Goal: Task Accomplishment & Management: Manage account settings

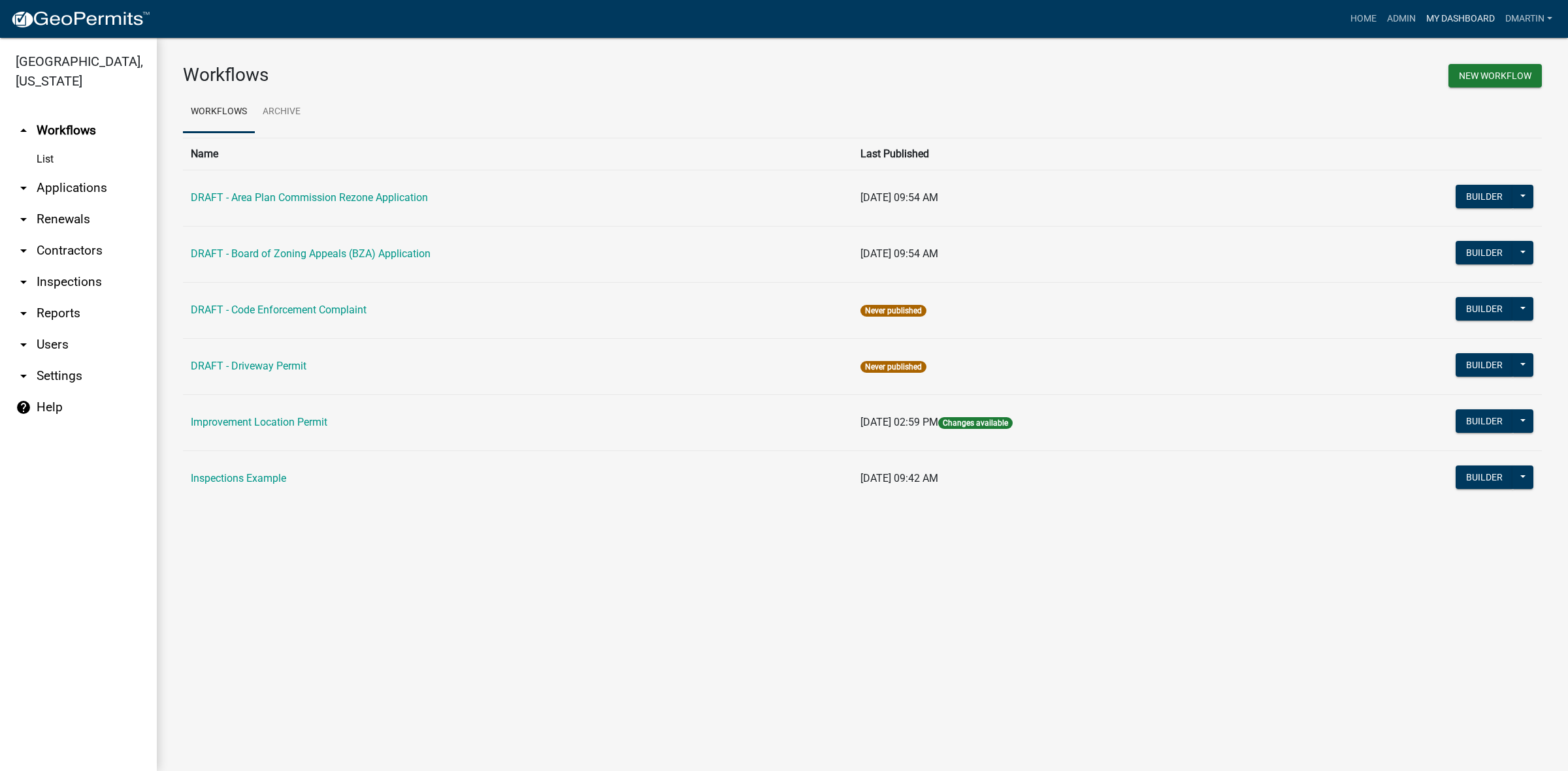
click at [1456, 10] on link "My Dashboard" at bounding box center [1461, 19] width 79 height 25
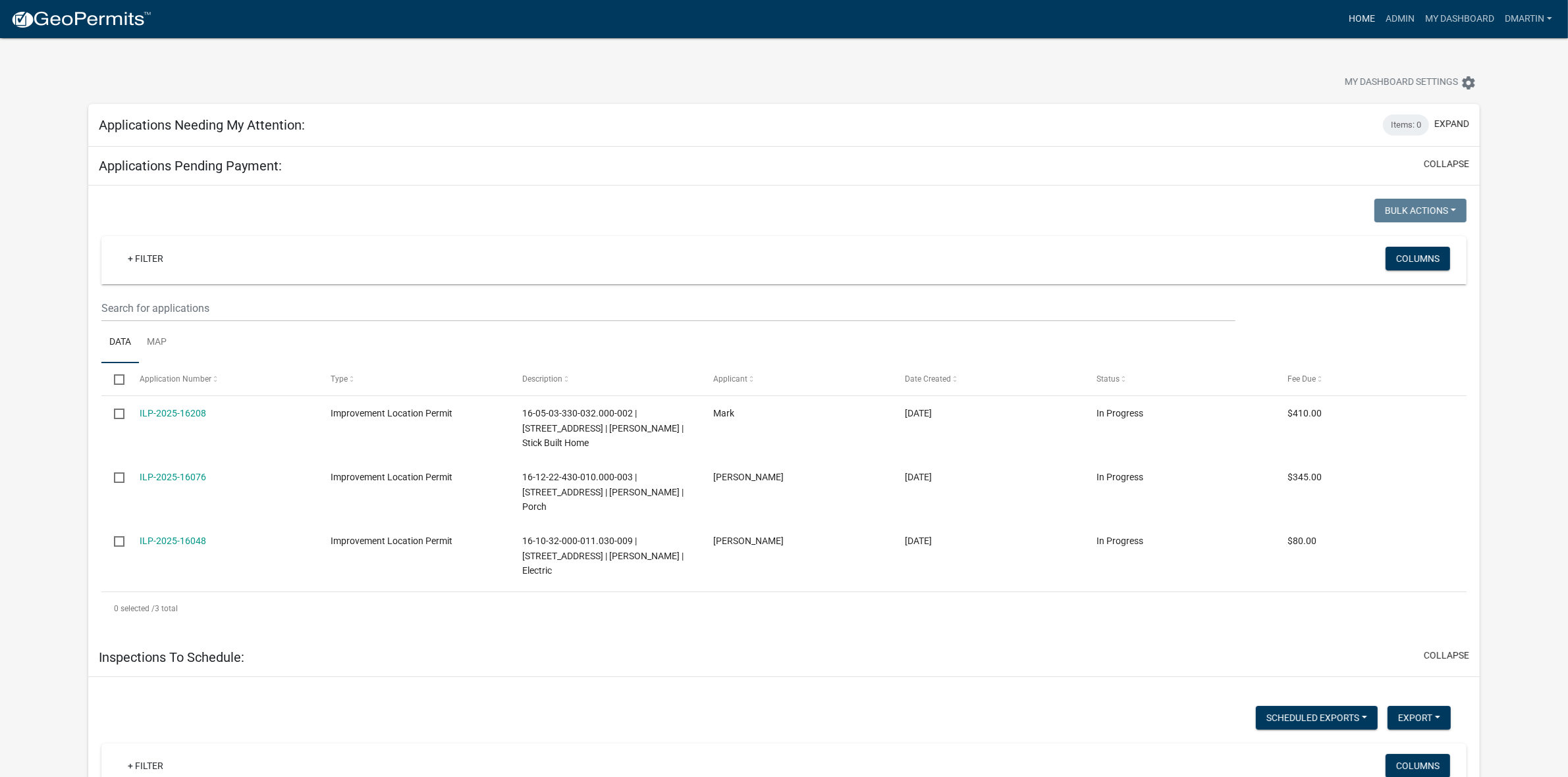
click at [1356, 14] on link "Home" at bounding box center [1361, 19] width 37 height 25
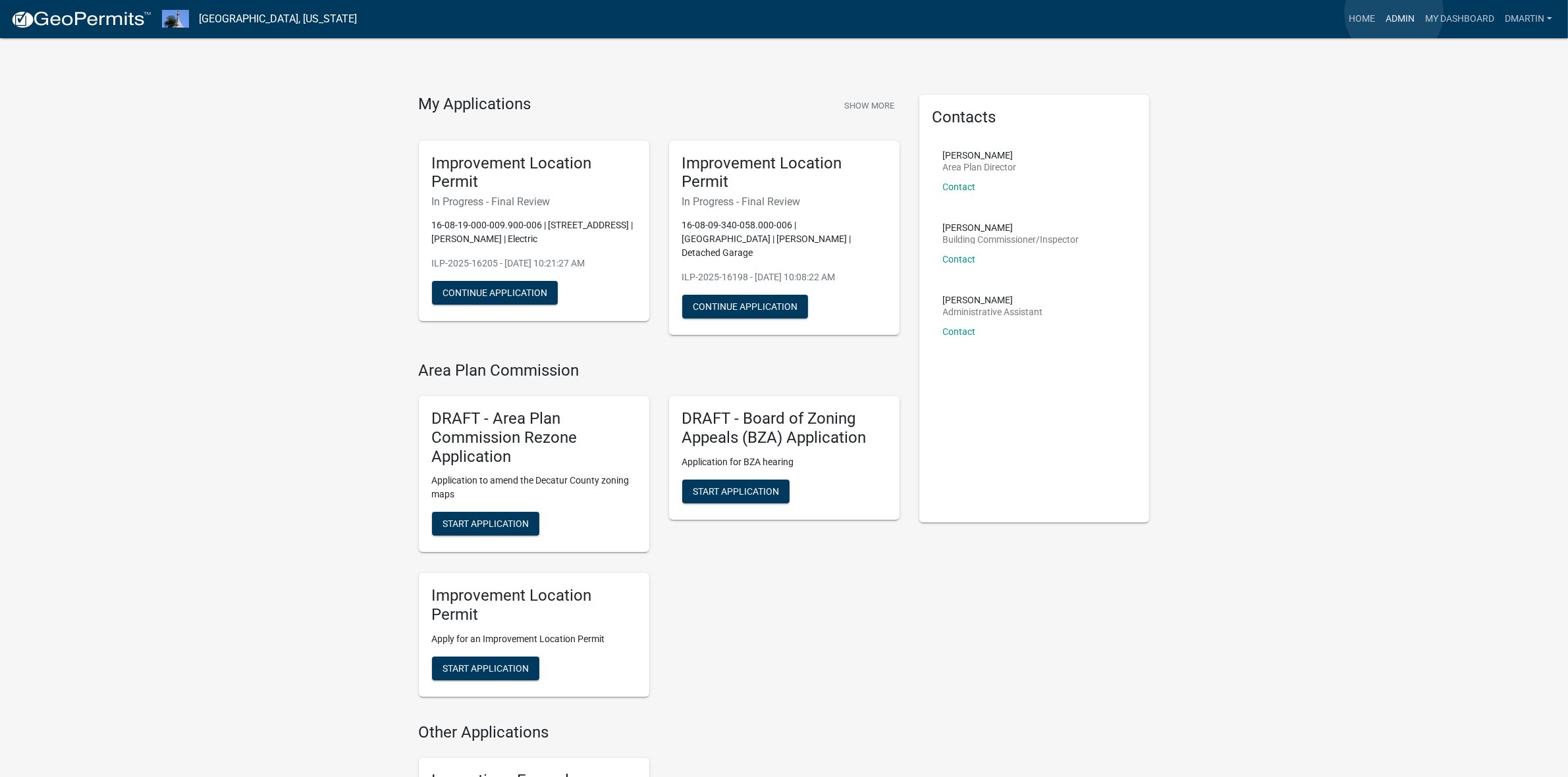
click at [1394, 13] on link "Admin" at bounding box center [1399, 19] width 40 height 25
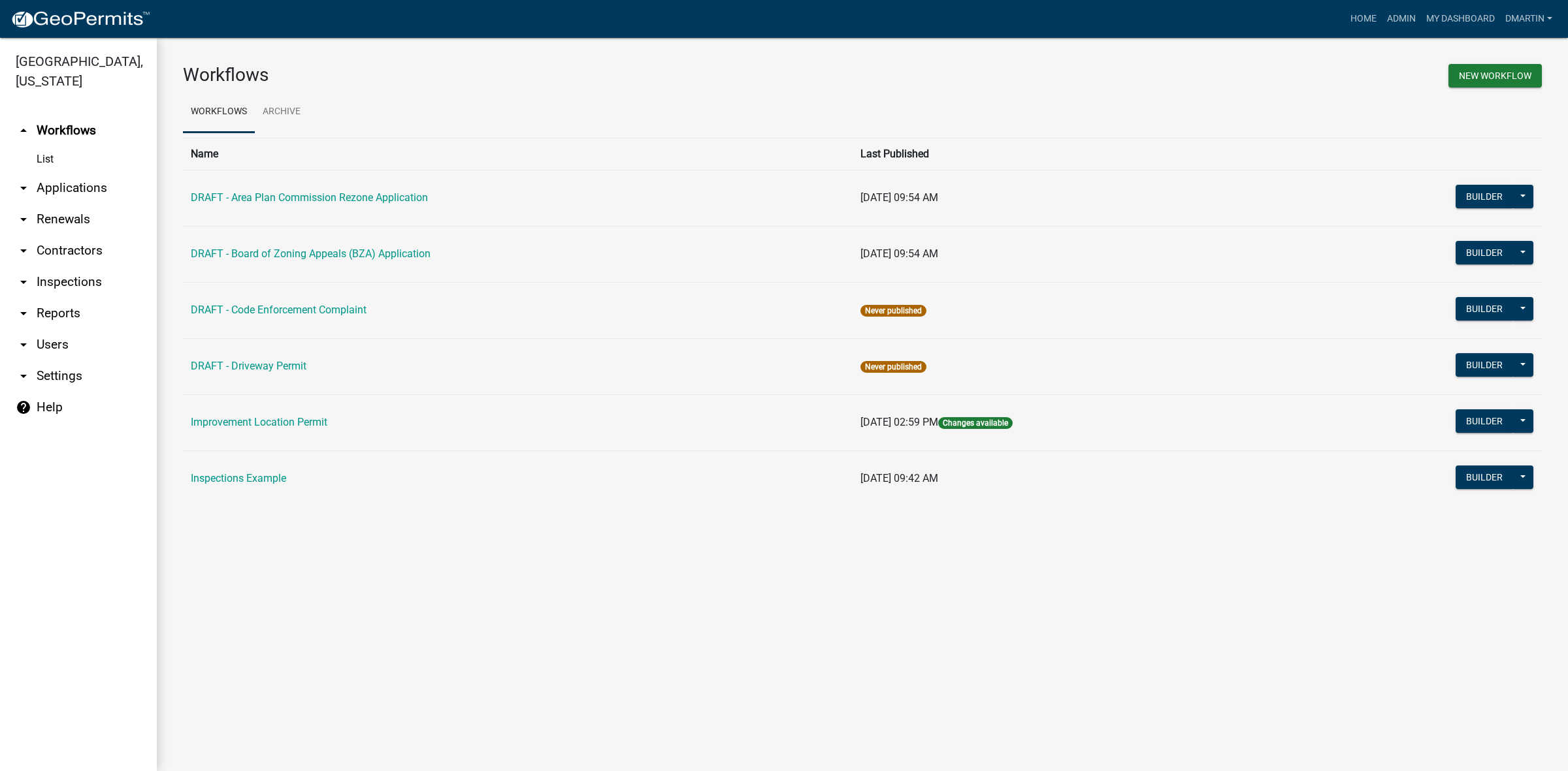
click at [49, 161] on link "List" at bounding box center [78, 159] width 157 height 26
click at [56, 191] on link "arrow_drop_down Applications" at bounding box center [78, 188] width 157 height 31
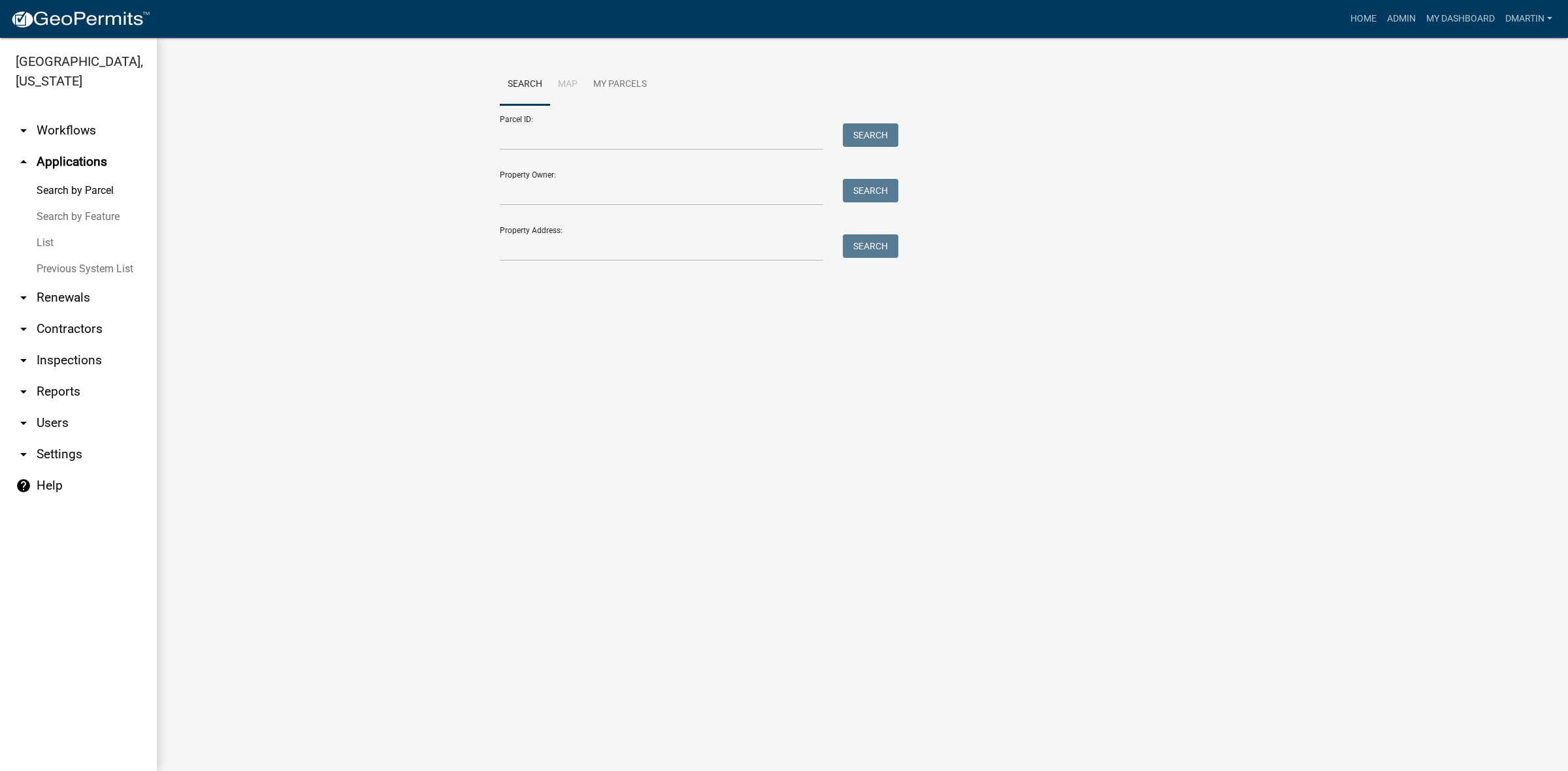
click at [47, 243] on link "List" at bounding box center [78, 243] width 157 height 26
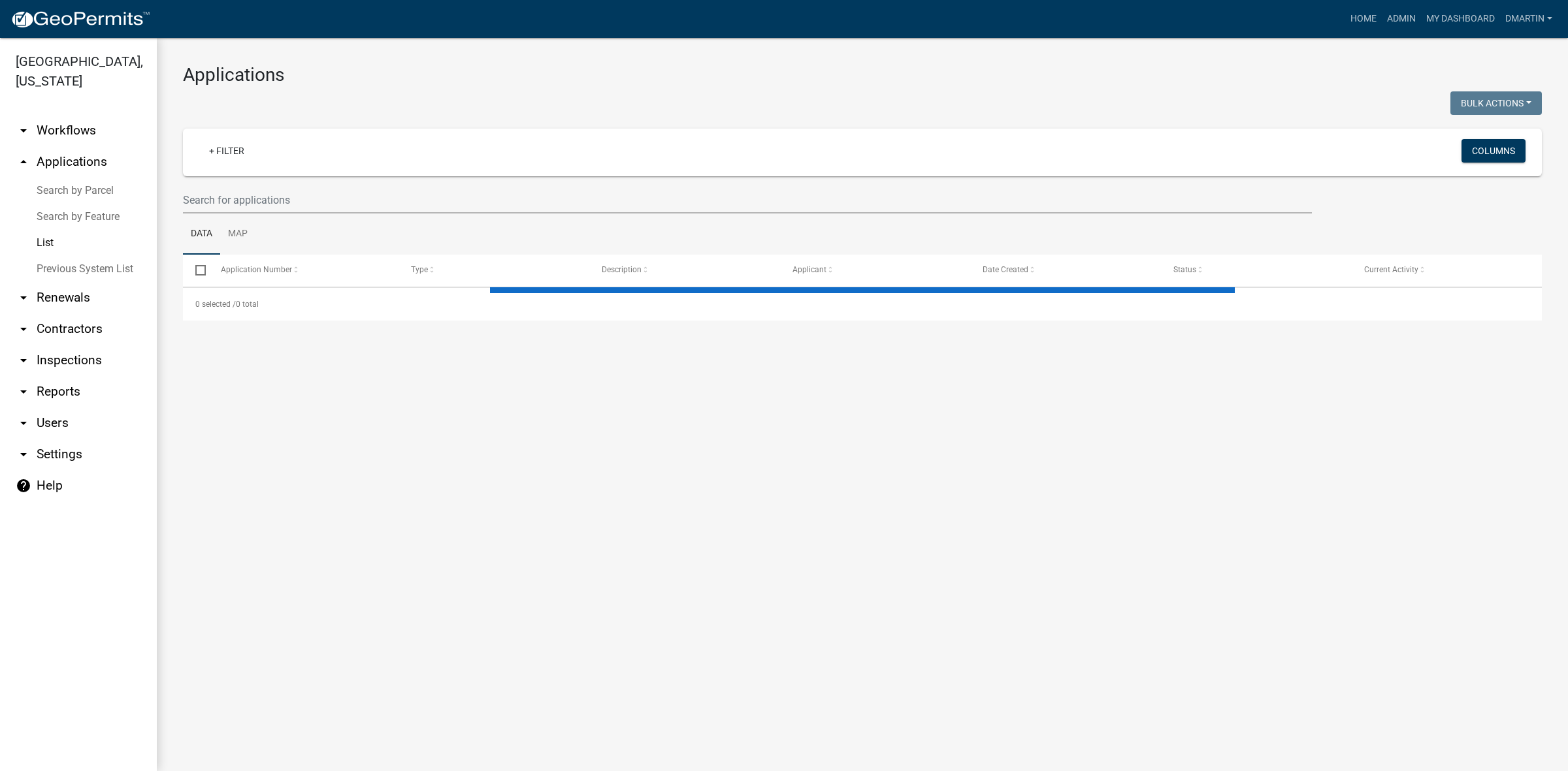
select select "3: 100"
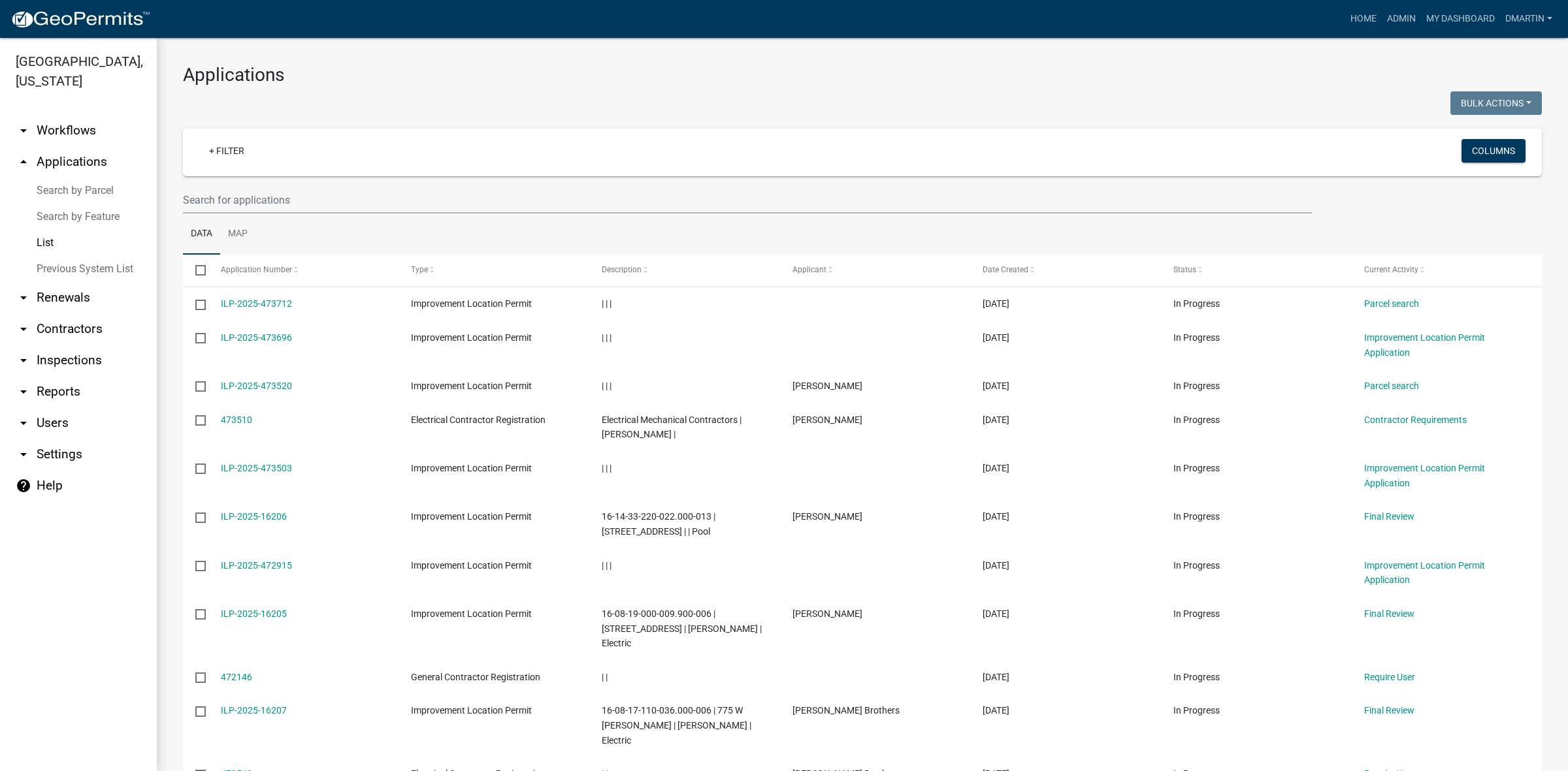
click at [50, 242] on link "List" at bounding box center [78, 243] width 157 height 26
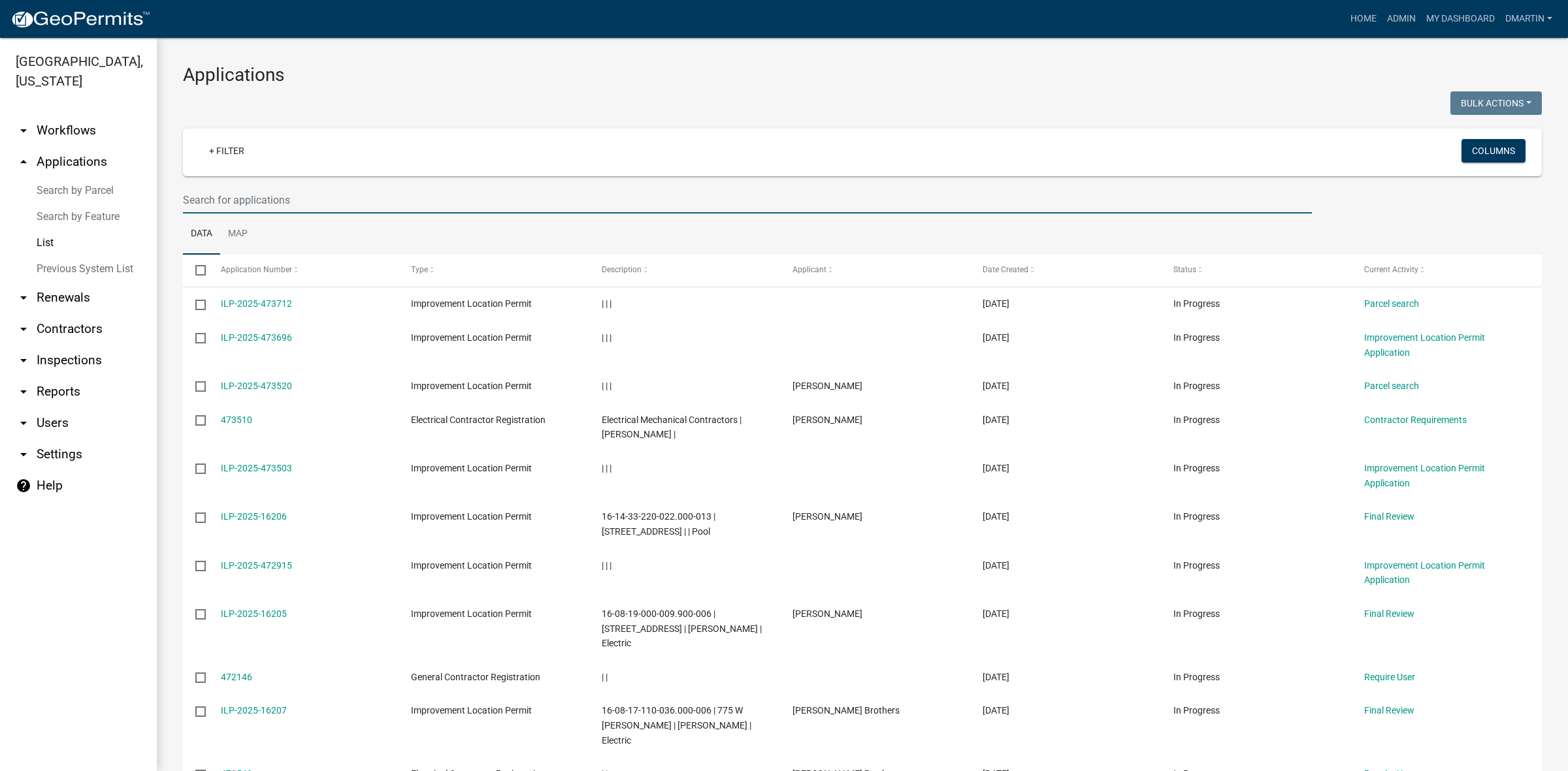
click at [264, 195] on input "text" at bounding box center [747, 200] width 1129 height 27
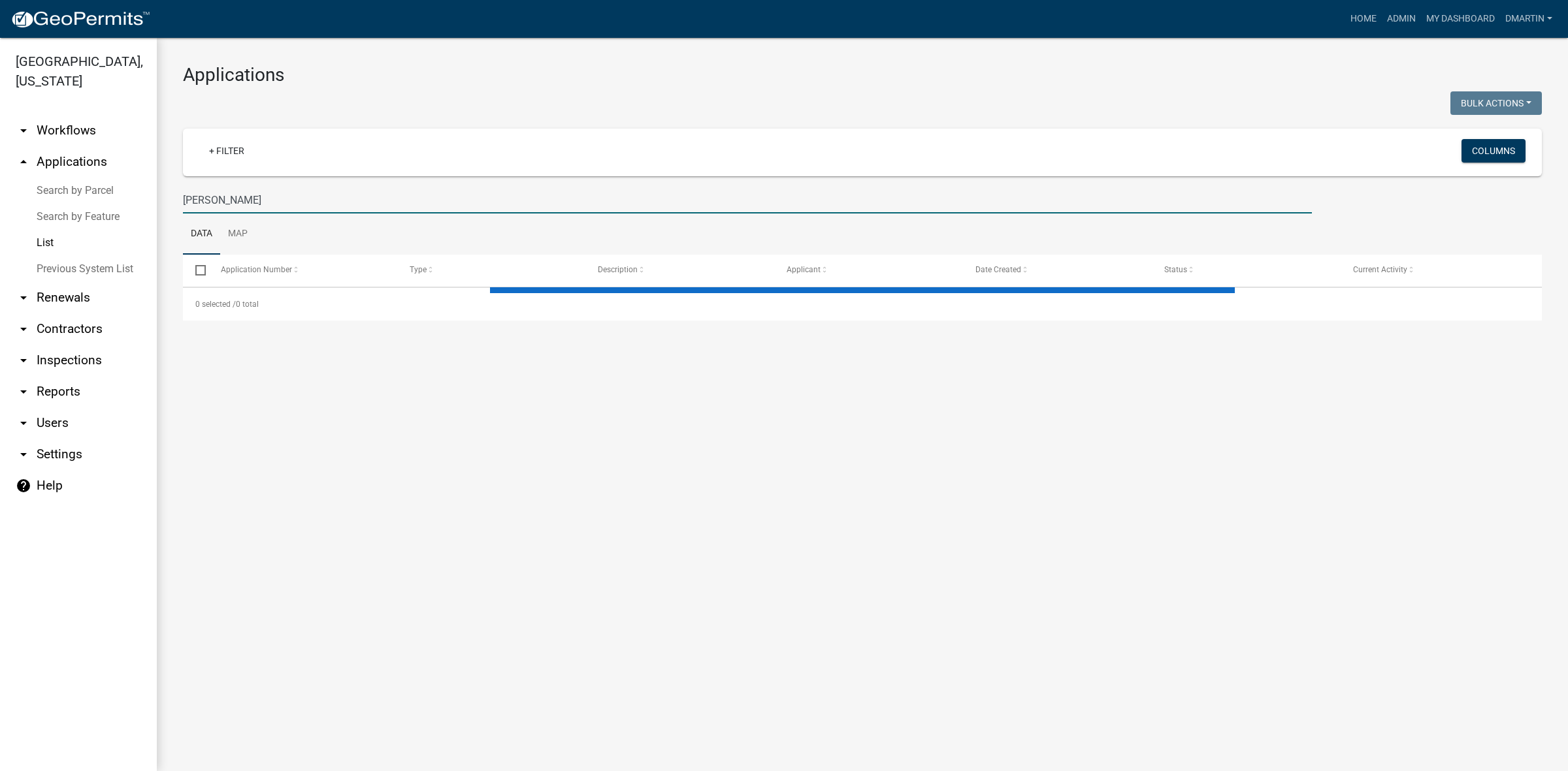
type input "[PERSON_NAME]"
select select "3: 100"
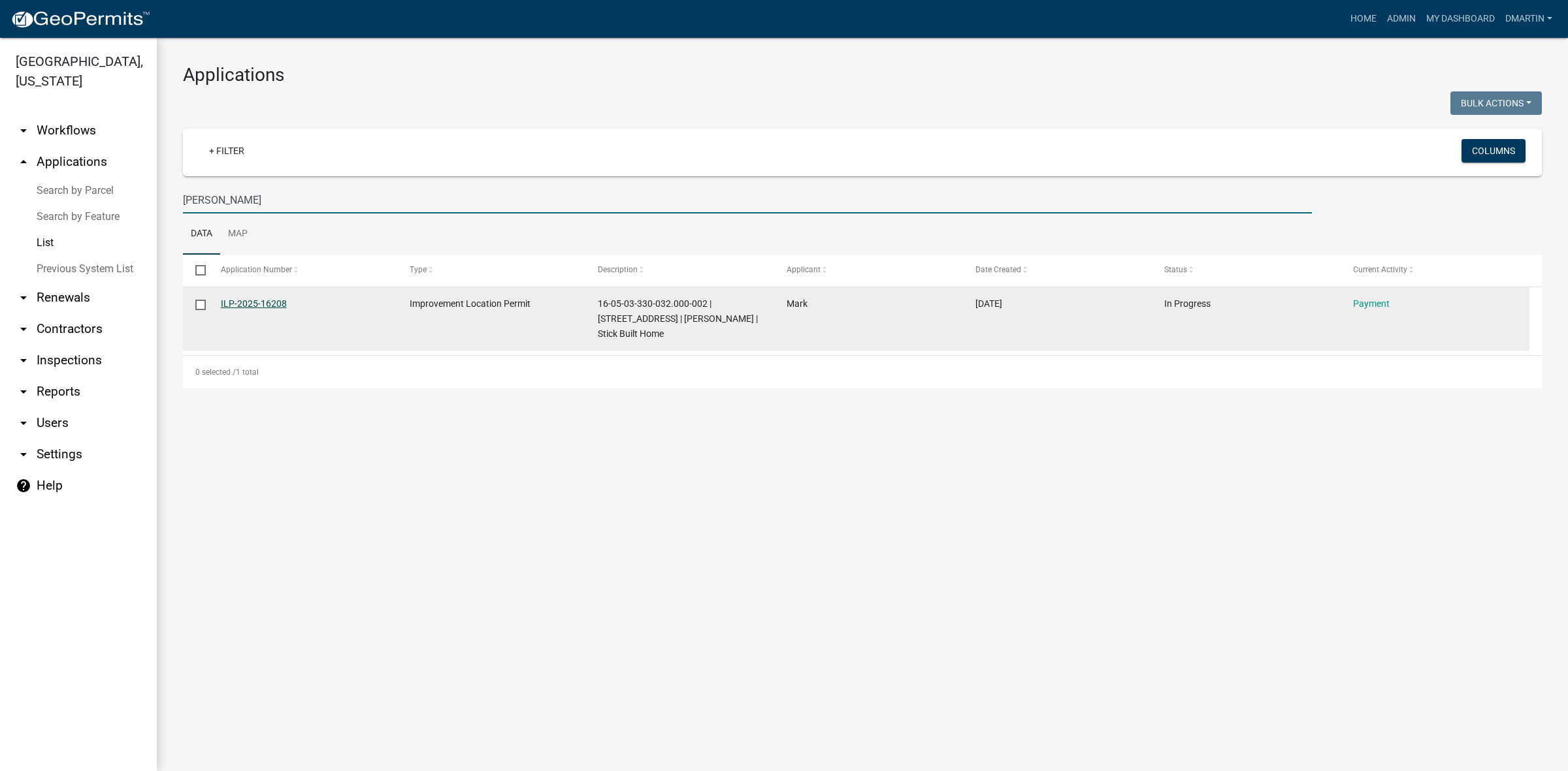
click at [259, 298] on link "ILP-2025-16208" at bounding box center [253, 303] width 66 height 10
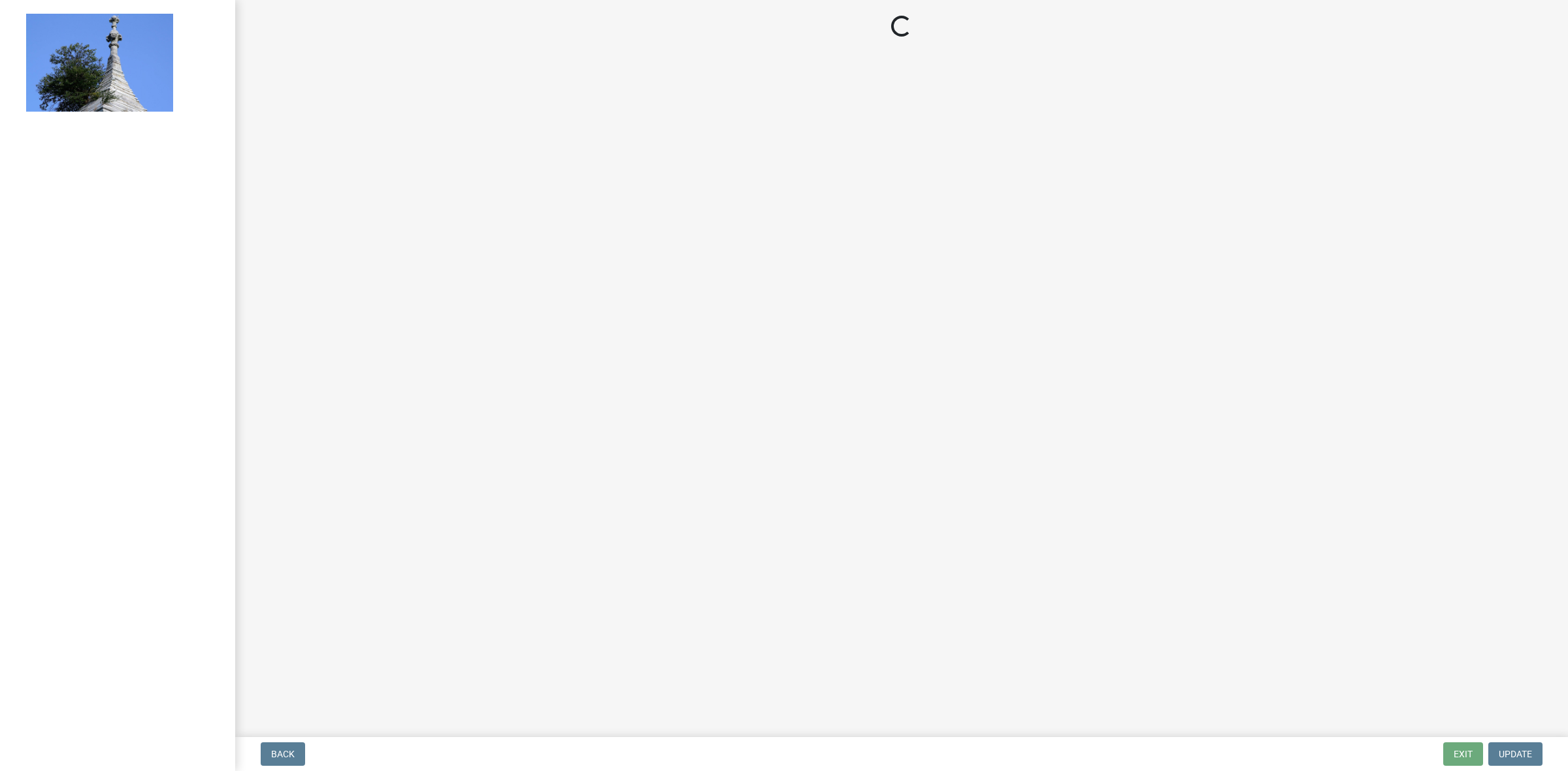
select select "3: 3"
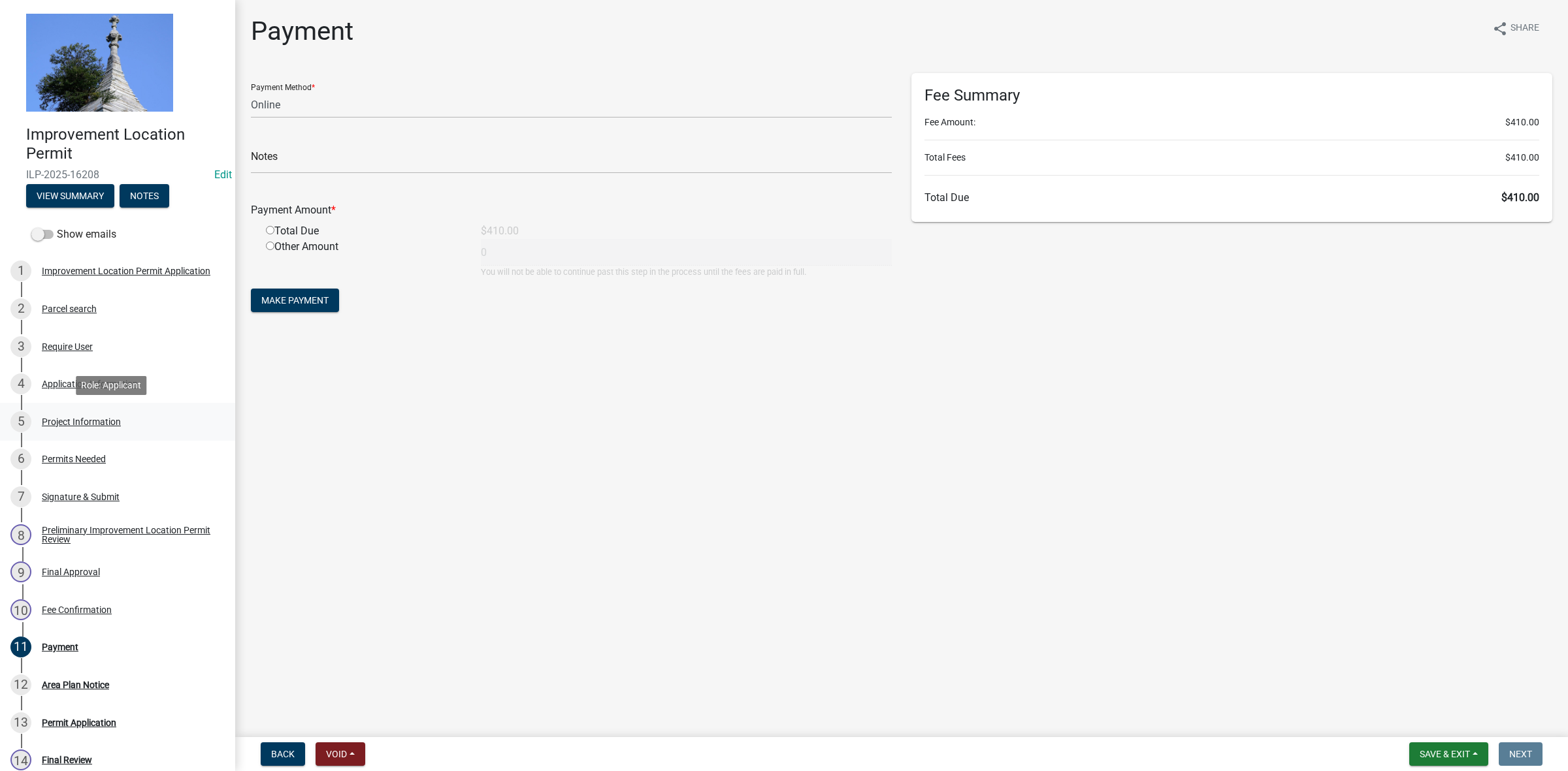
click at [81, 419] on div "Project Information" at bounding box center [81, 422] width 79 height 9
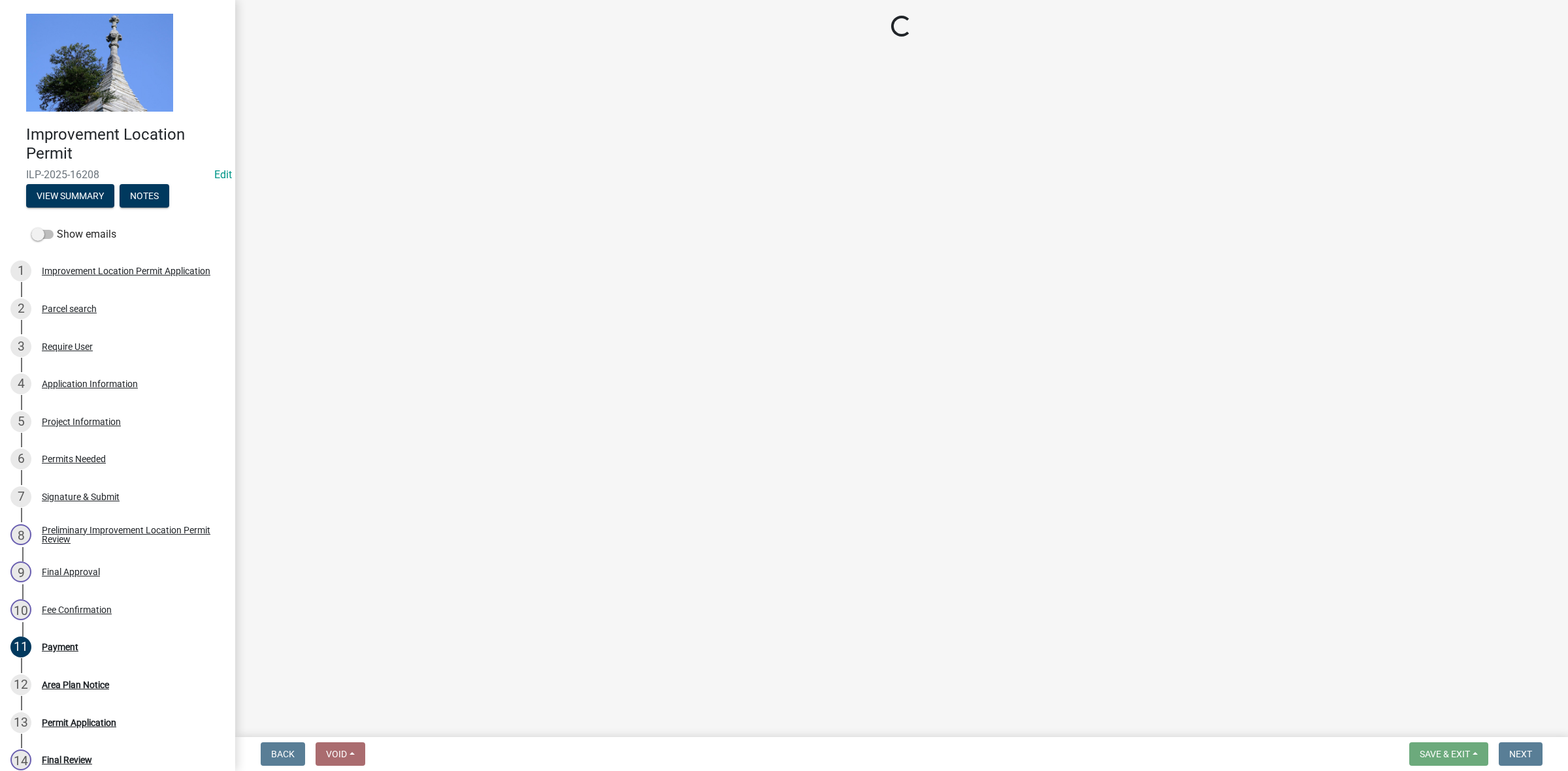
select select "9d64ea5b-356b-46b9-9003-cd08e8d798e4"
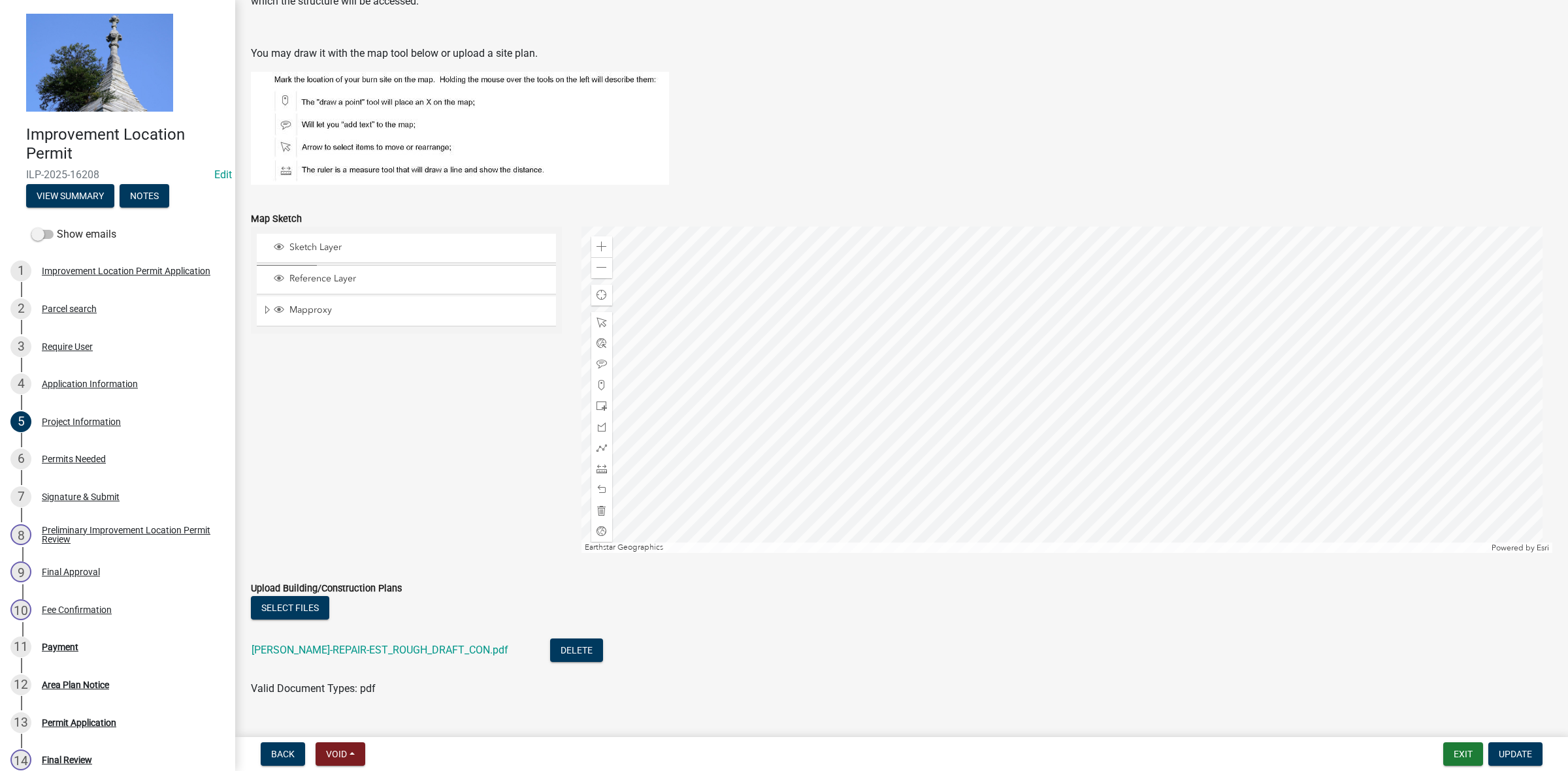
scroll to position [966, 0]
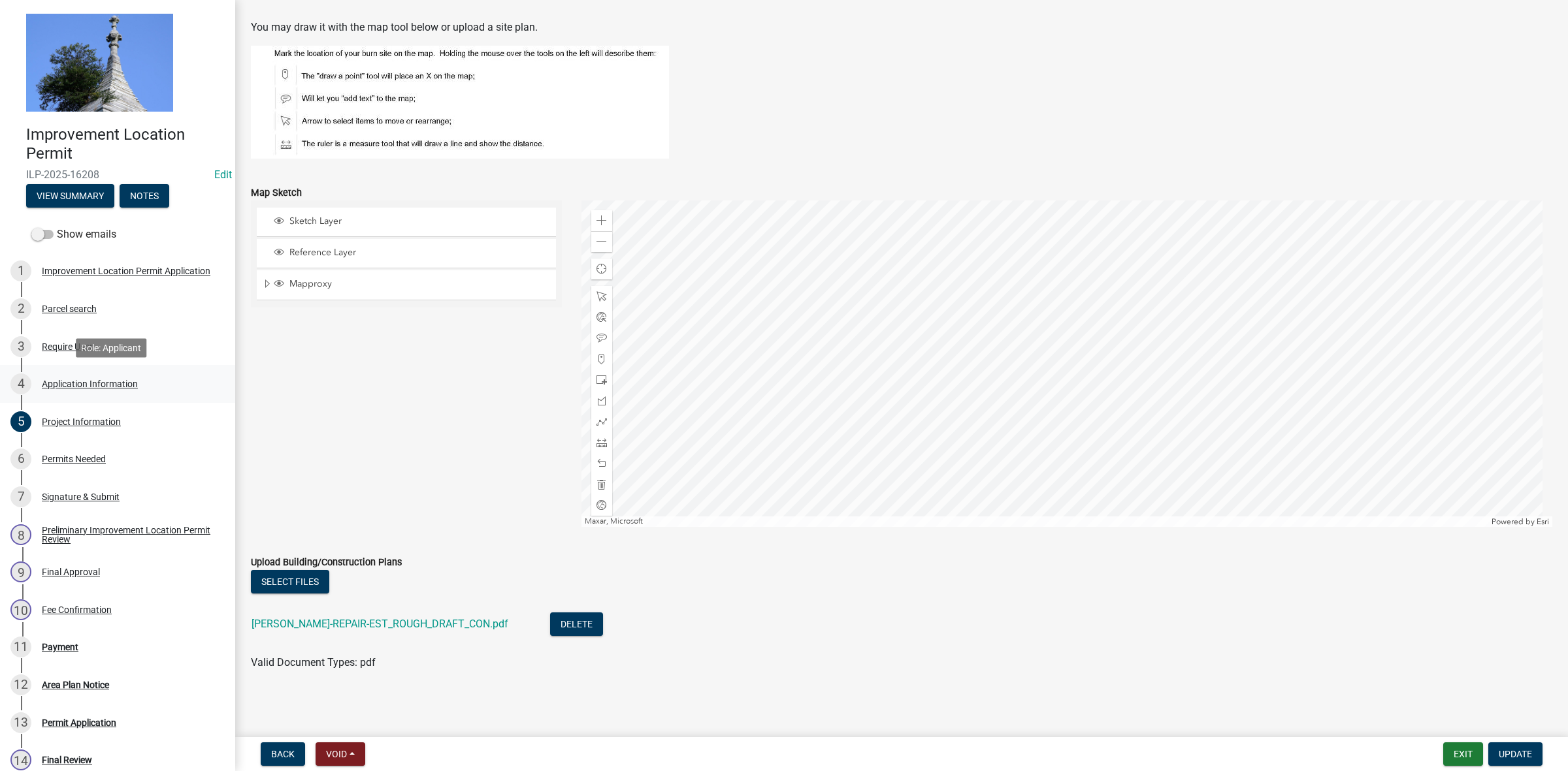
click at [98, 386] on div "Application Information" at bounding box center [90, 384] width 96 height 9
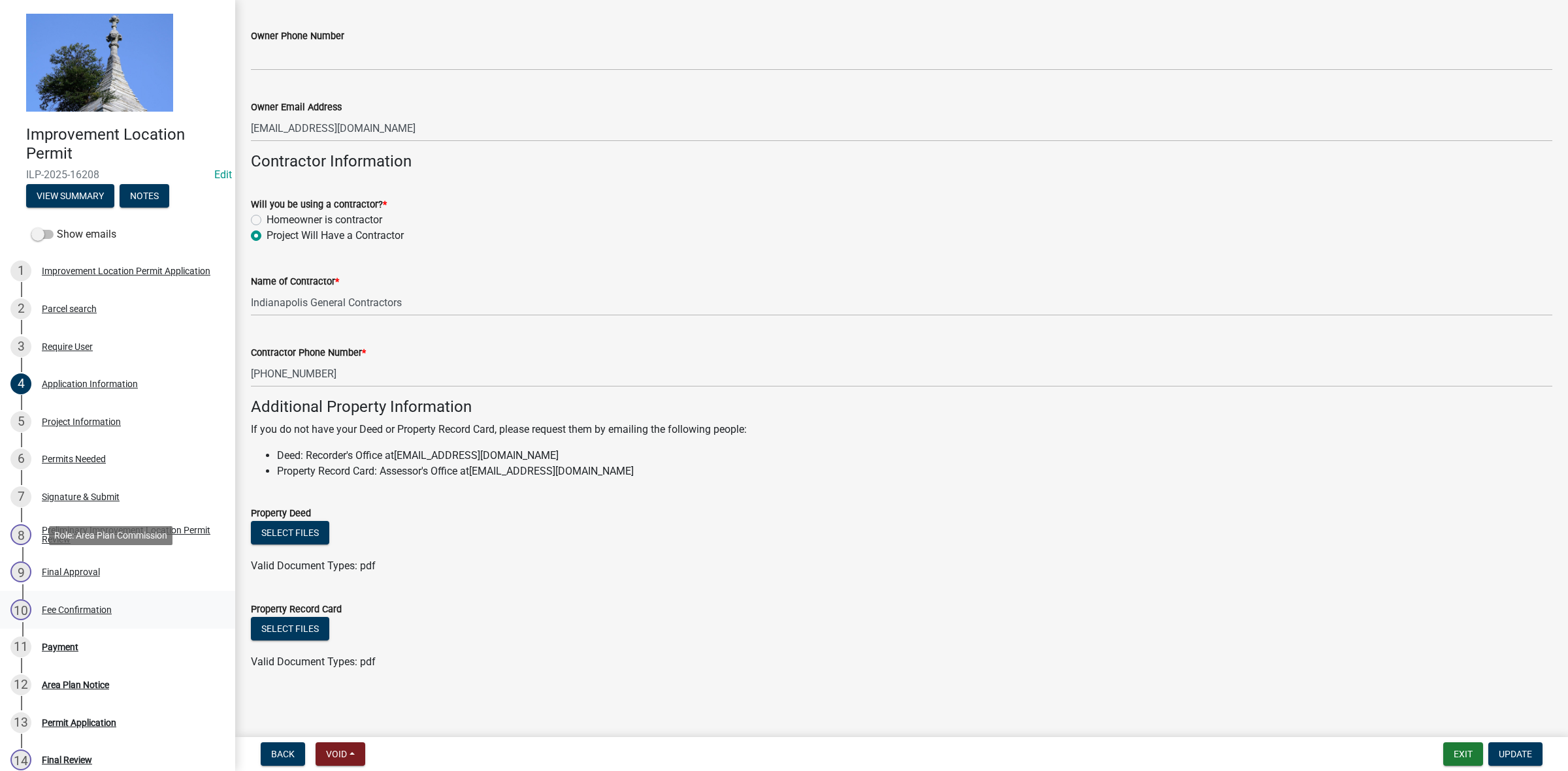
scroll to position [1, 0]
click at [83, 569] on div "Final Approval" at bounding box center [70, 571] width 58 height 9
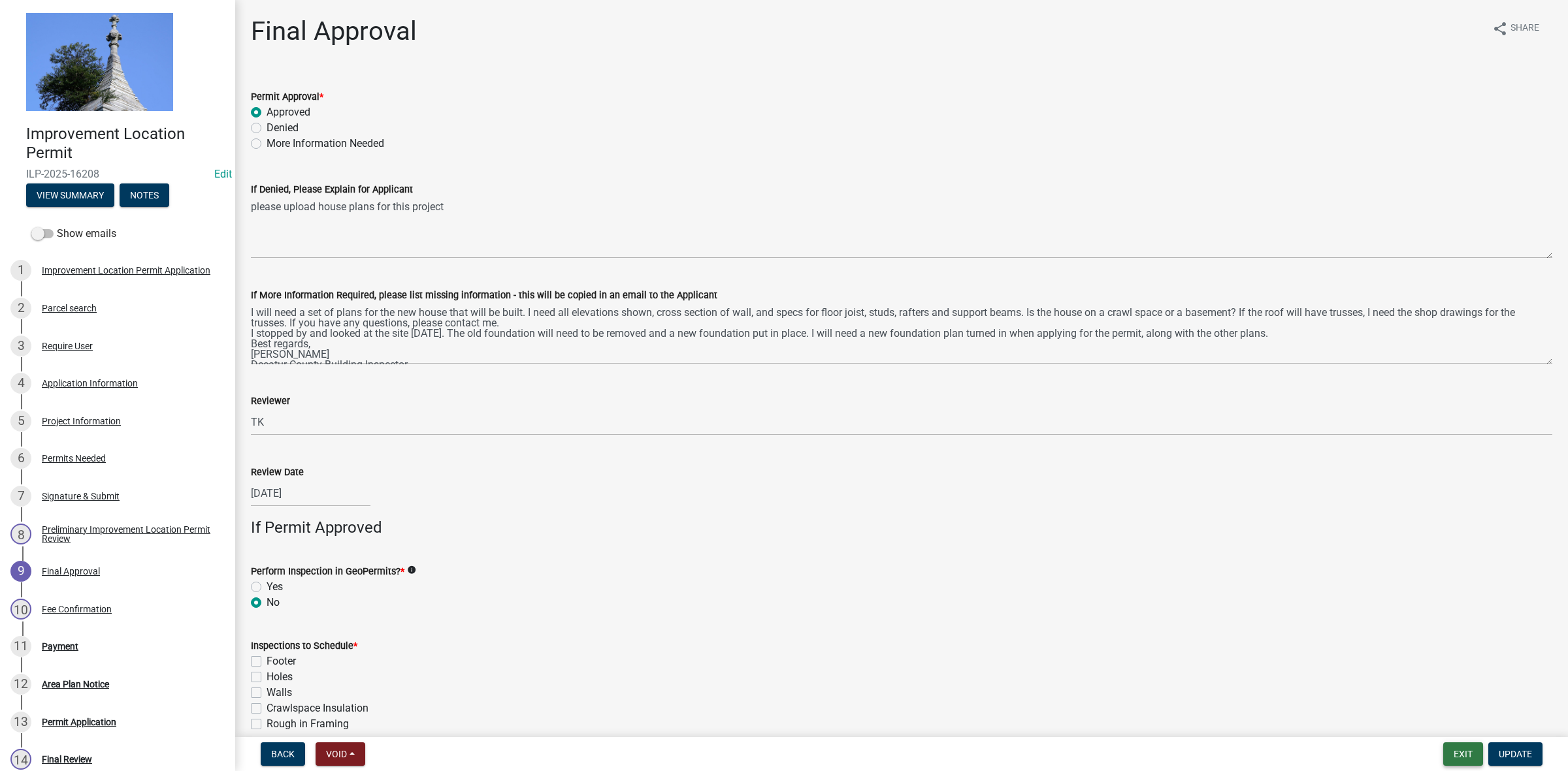
click at [1473, 748] on button "Exit" at bounding box center [1464, 755] width 40 height 24
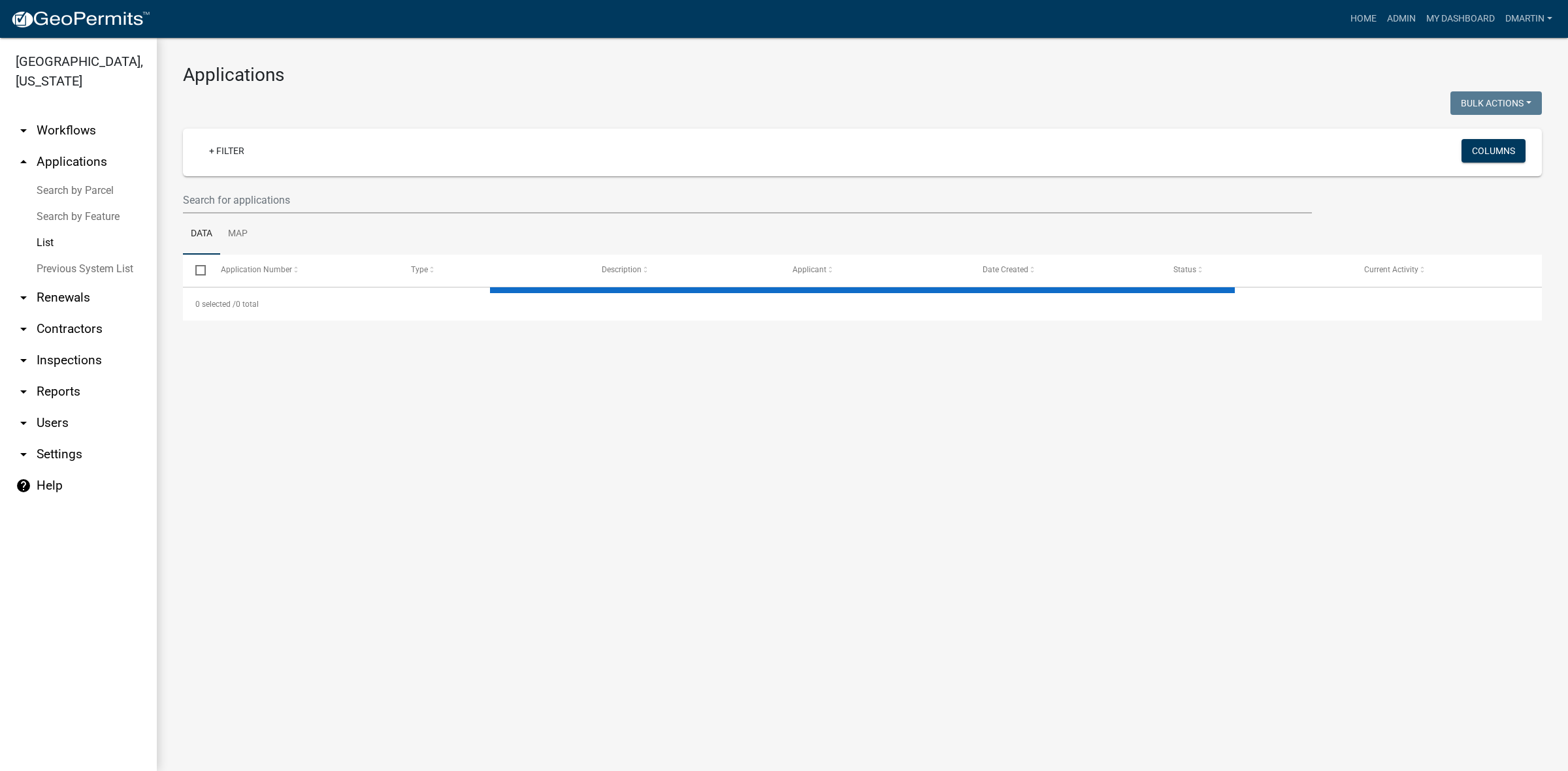
select select "3: 100"
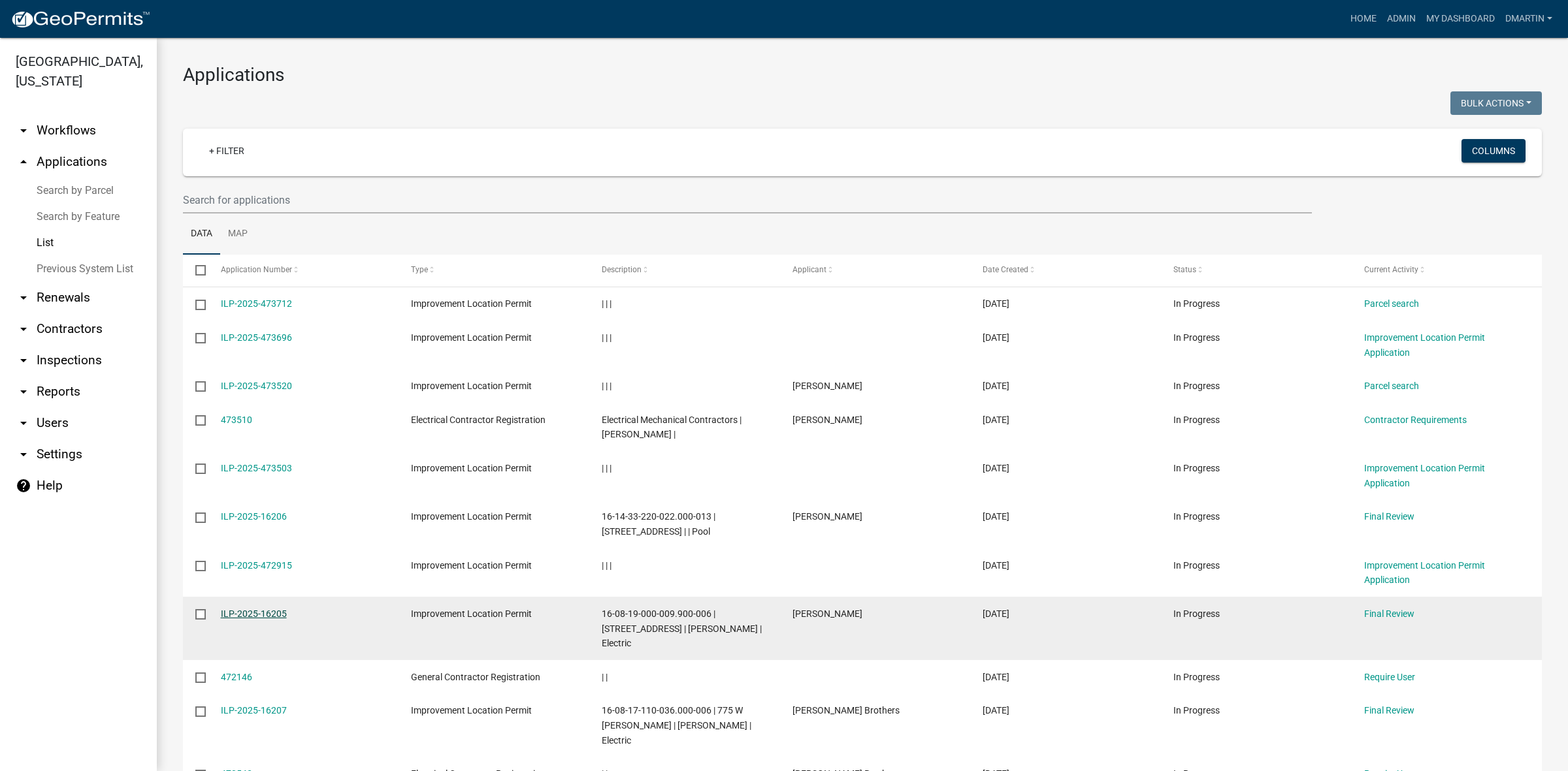
click at [253, 615] on link "ILP-2025-16205" at bounding box center [253, 614] width 66 height 10
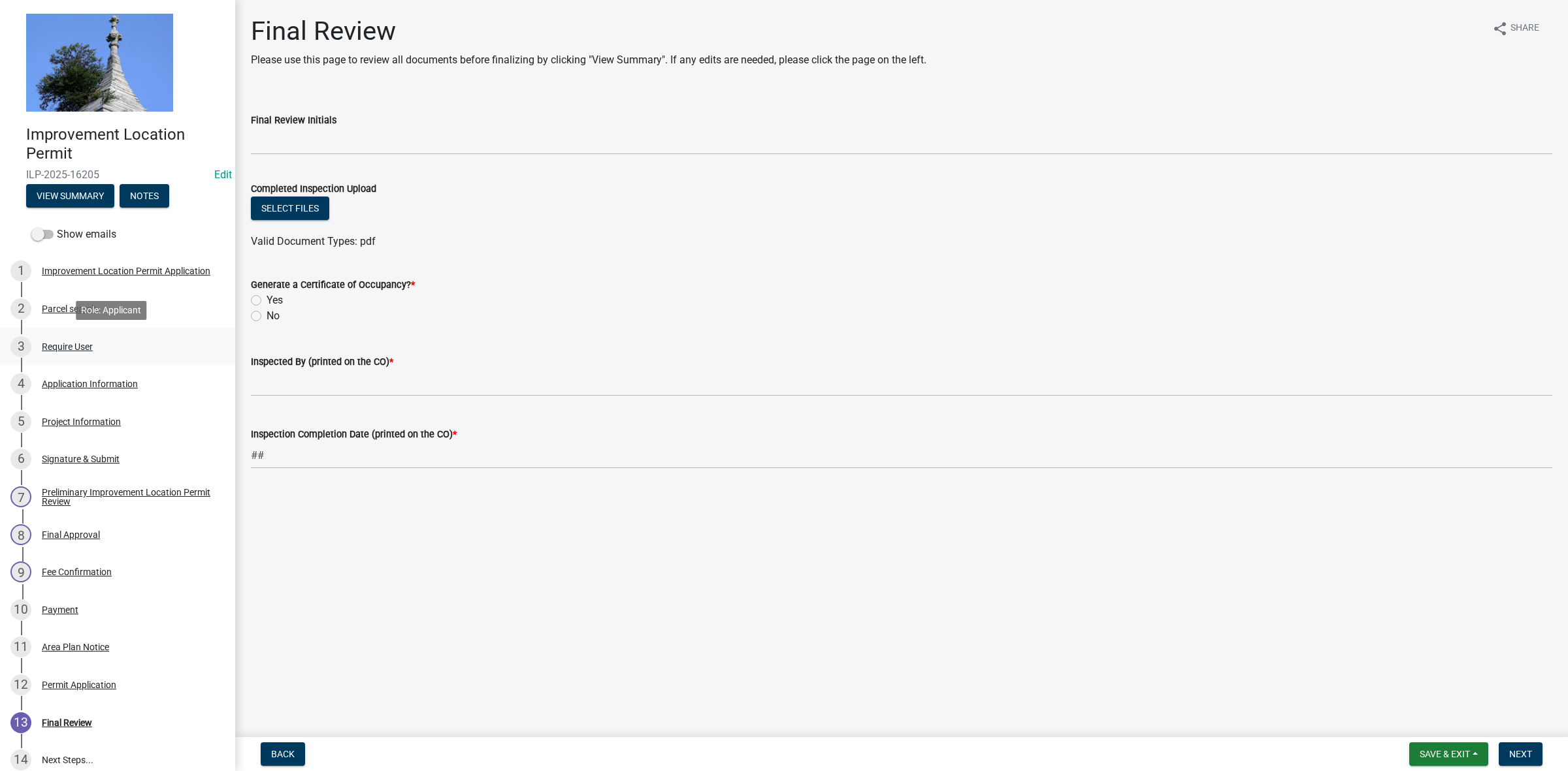
click at [74, 343] on div "Require User" at bounding box center [67, 347] width 51 height 9
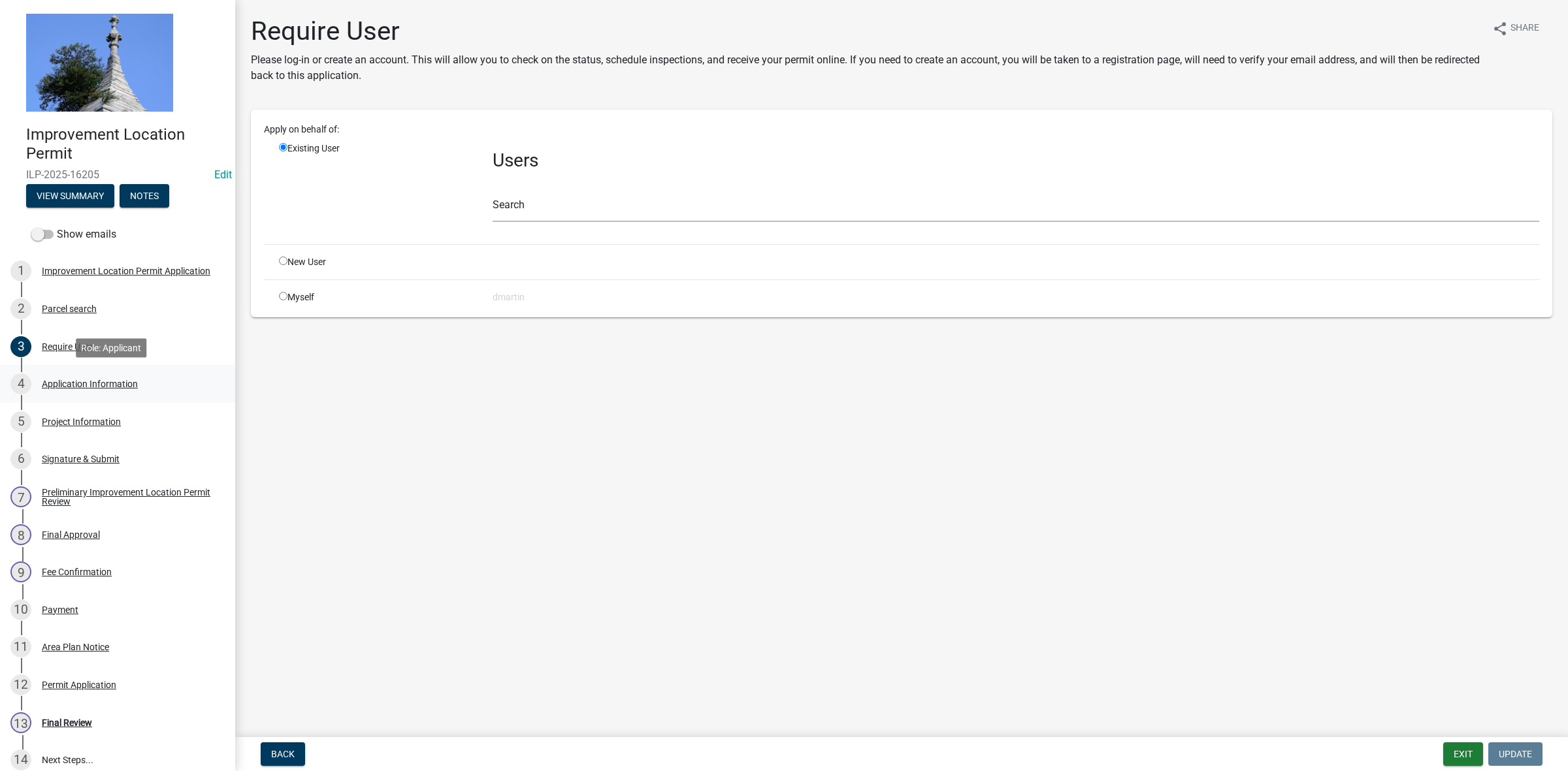
click at [84, 387] on div "Application Information" at bounding box center [90, 384] width 96 height 9
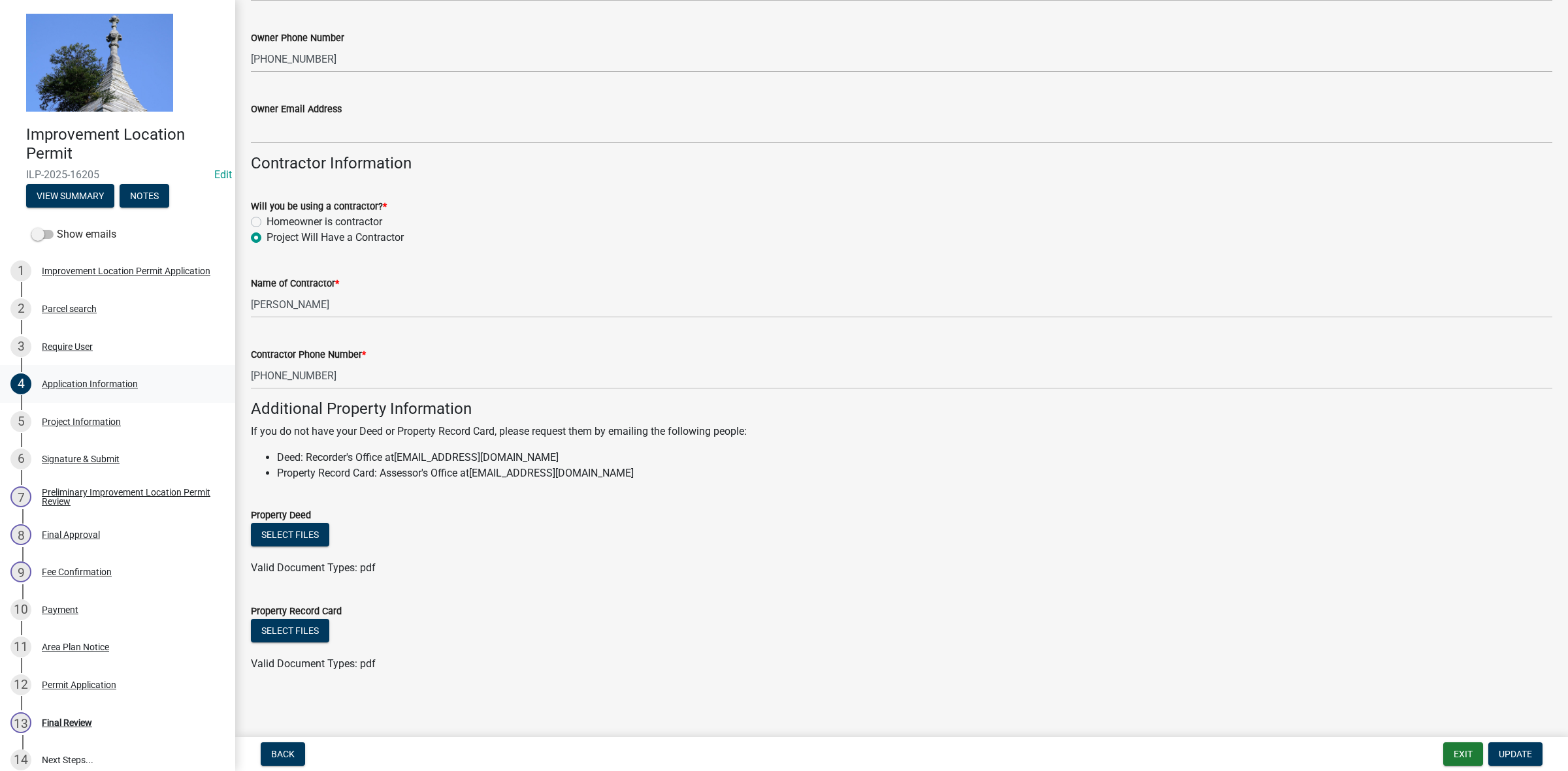
scroll to position [568, 0]
click at [58, 387] on div "Application Information" at bounding box center [90, 384] width 96 height 9
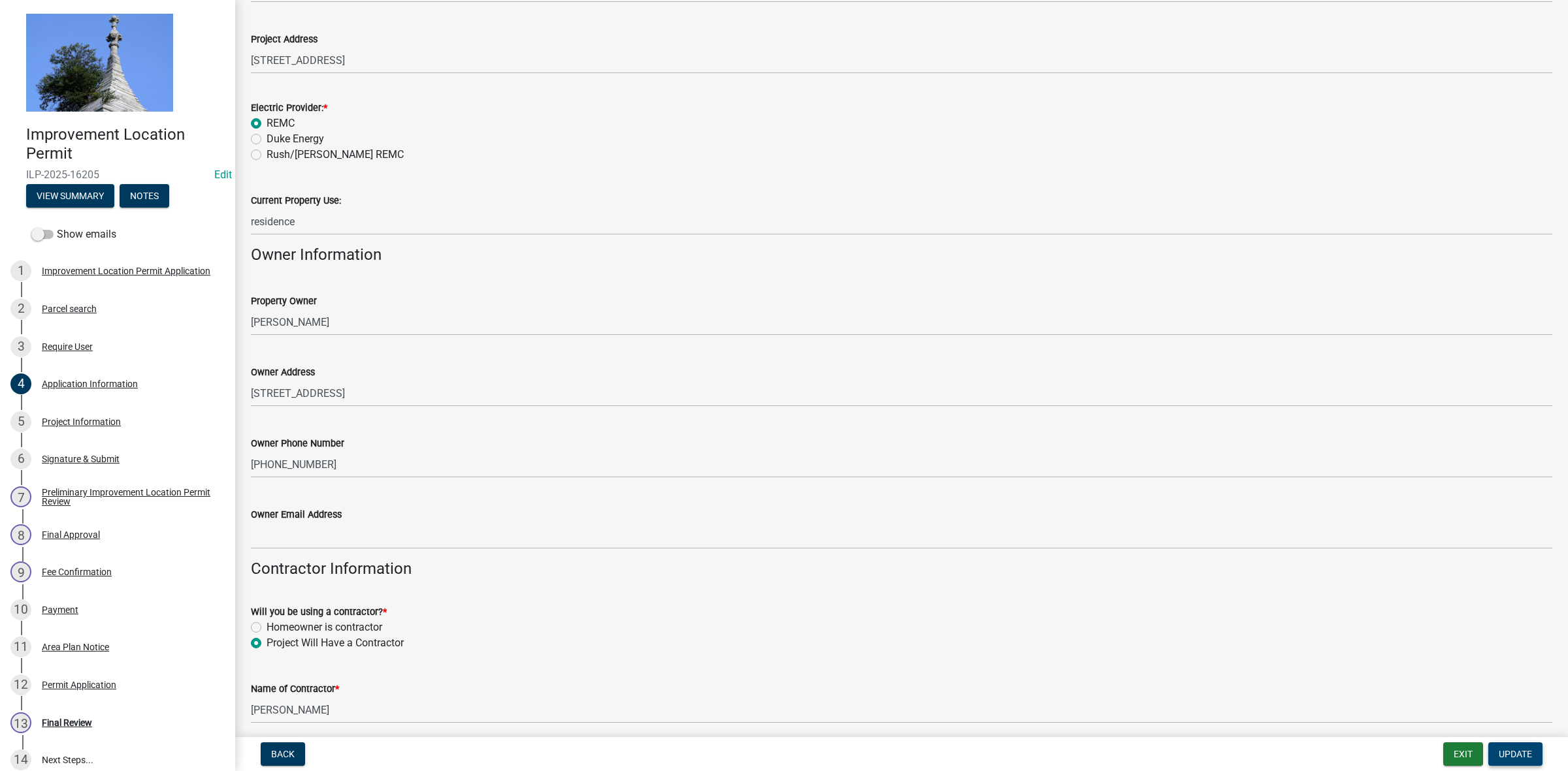
scroll to position [161, 0]
click at [1465, 749] on button "Exit" at bounding box center [1464, 755] width 40 height 24
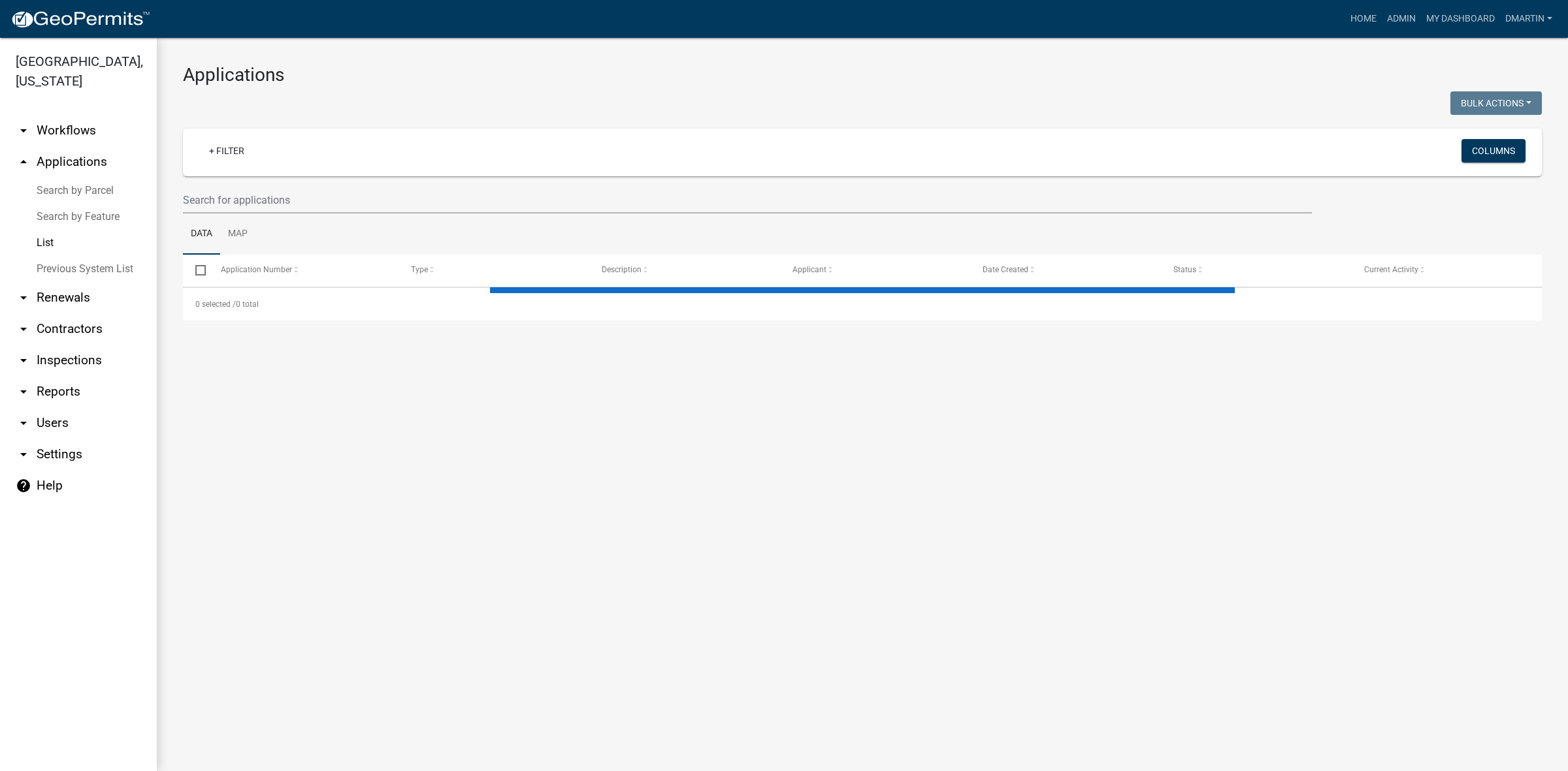
select select "3: 100"
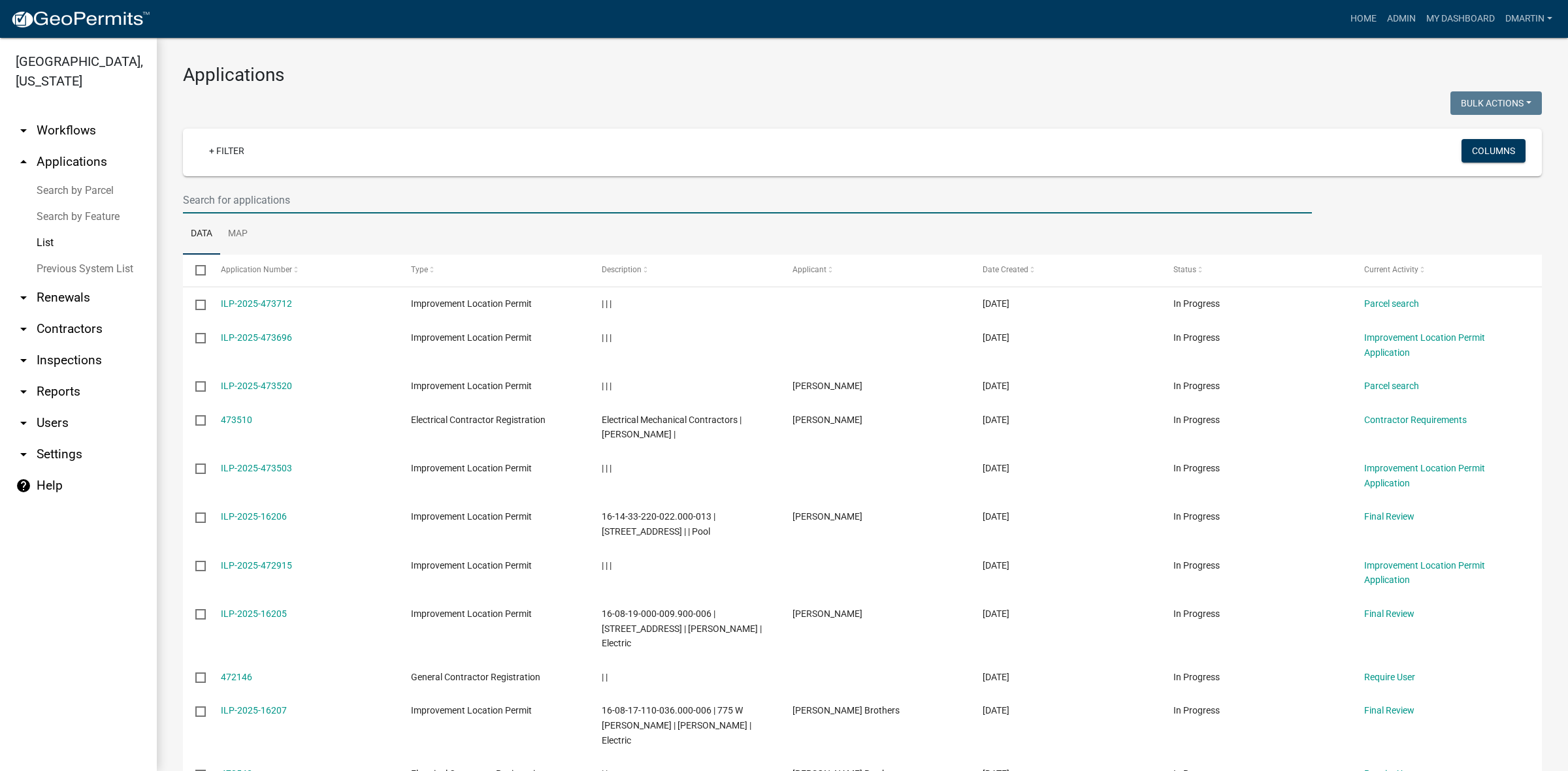
click at [294, 203] on input "text" at bounding box center [747, 200] width 1129 height 27
type input "[PERSON_NAME]"
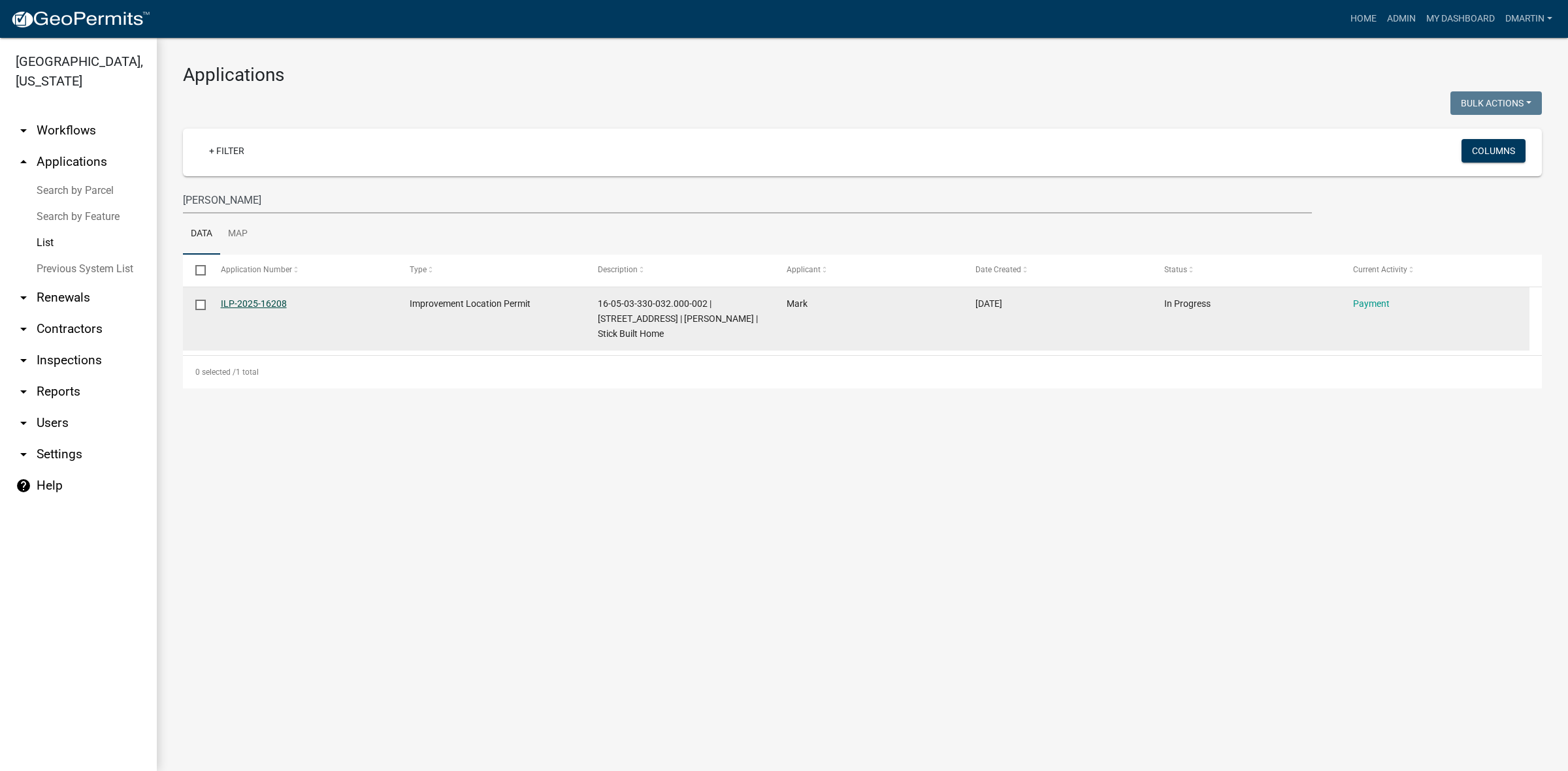
click at [270, 302] on link "ILP-2025-16208" at bounding box center [253, 303] width 66 height 10
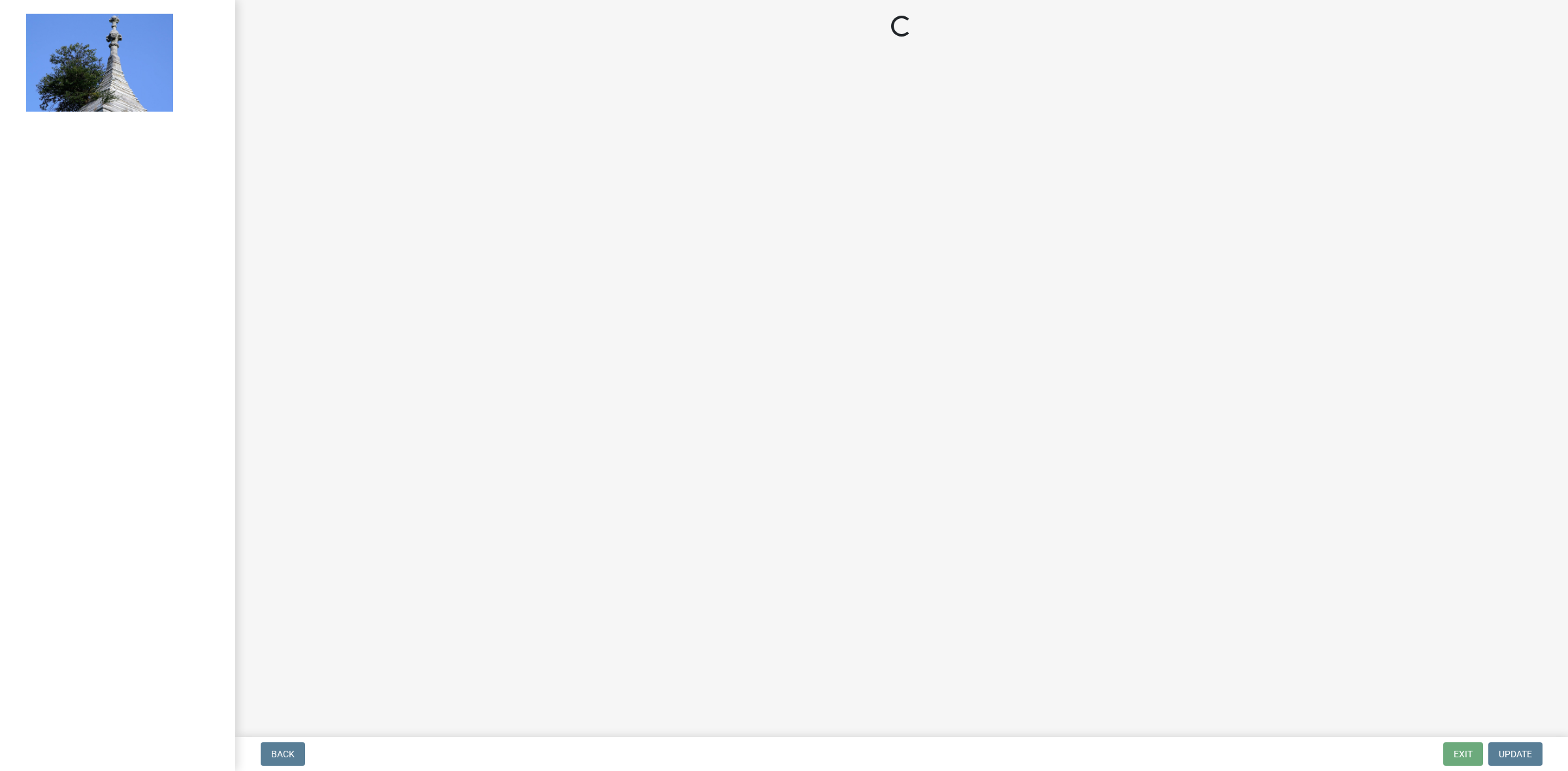
select select "3: 3"
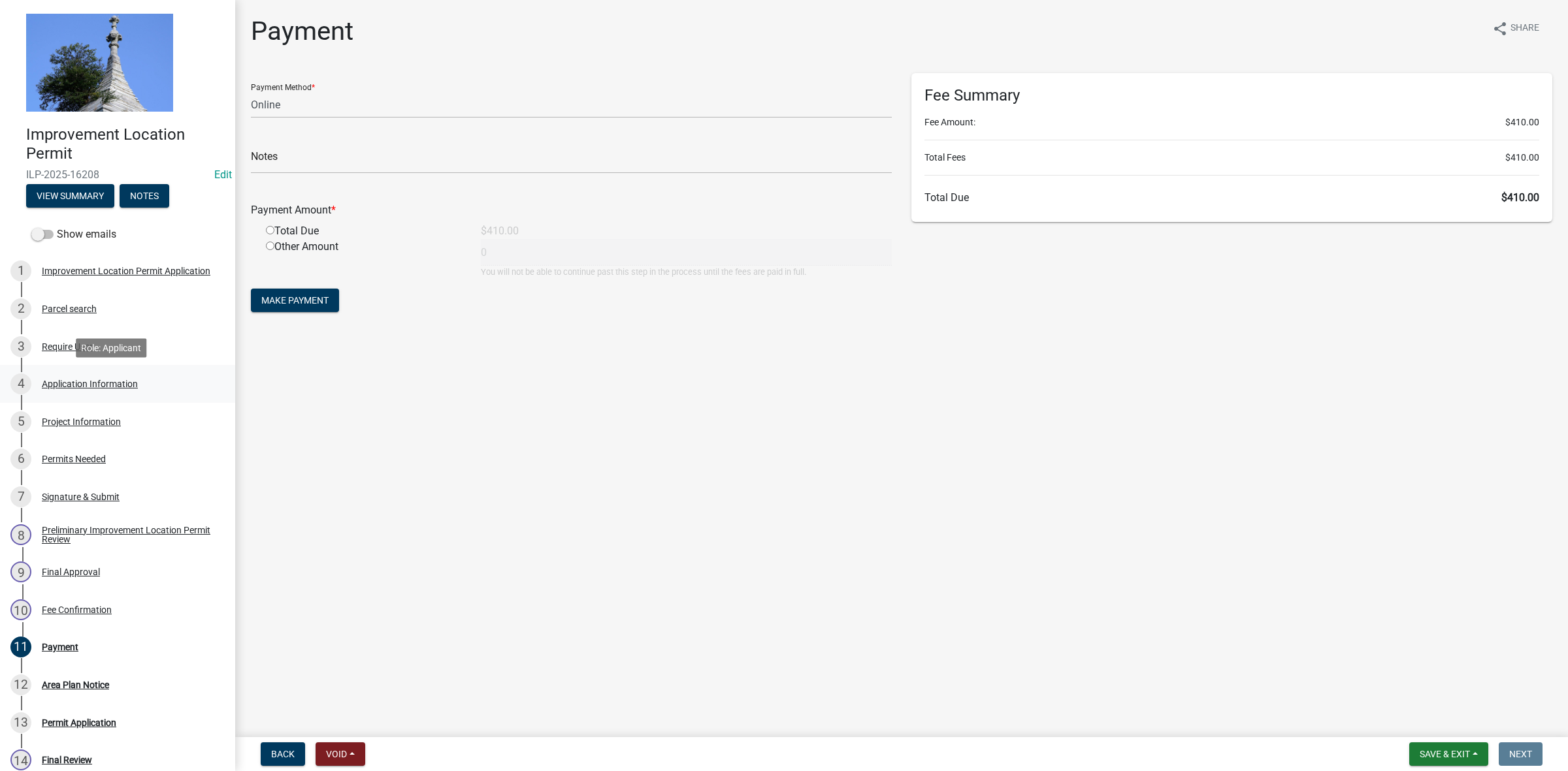
click at [78, 384] on div "Application Information" at bounding box center [90, 384] width 96 height 9
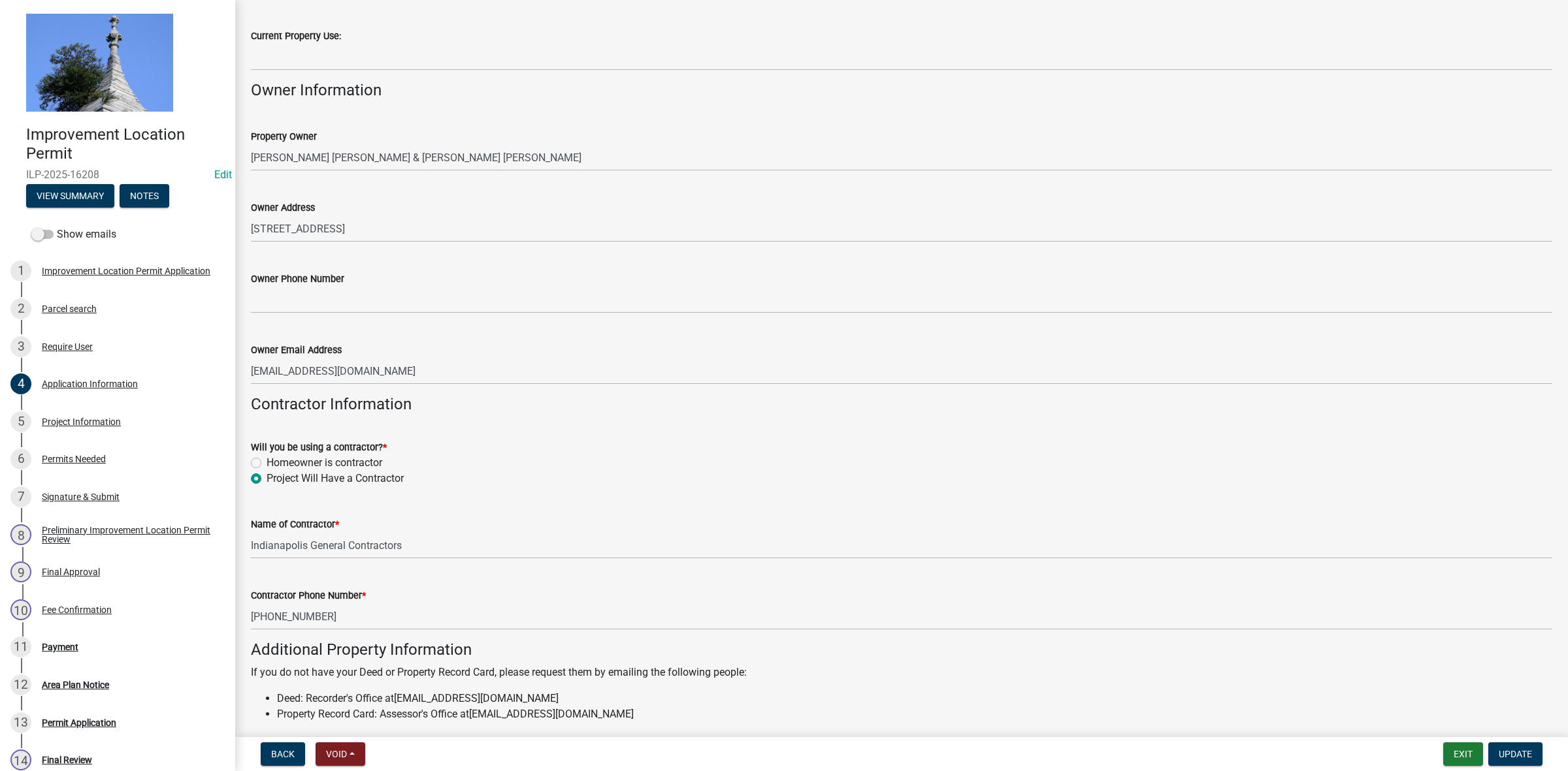
scroll to position [326, 0]
click at [79, 422] on div "Project Information" at bounding box center [81, 422] width 79 height 9
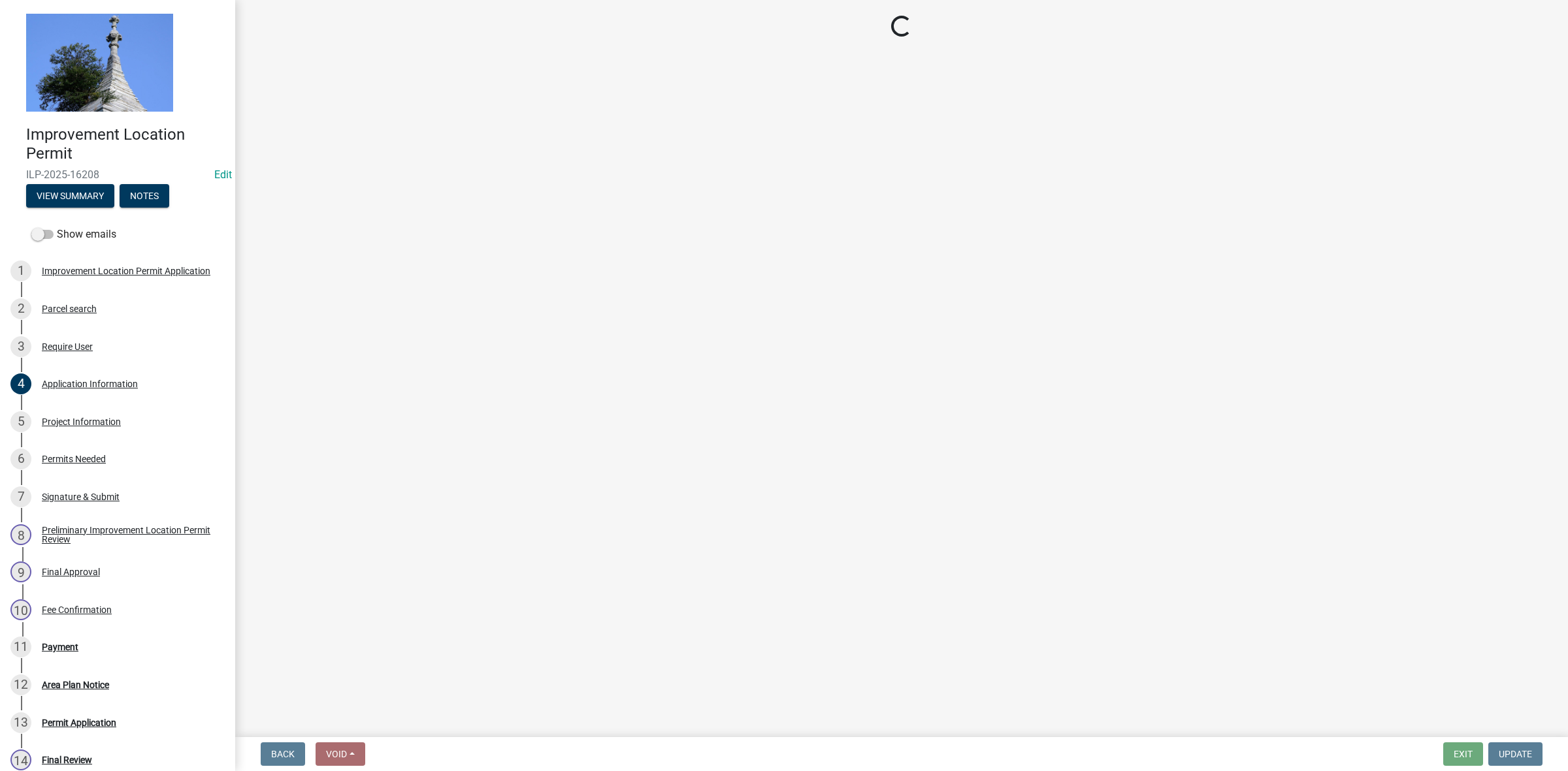
select select "9d64ea5b-356b-46b9-9003-cd08e8d798e4"
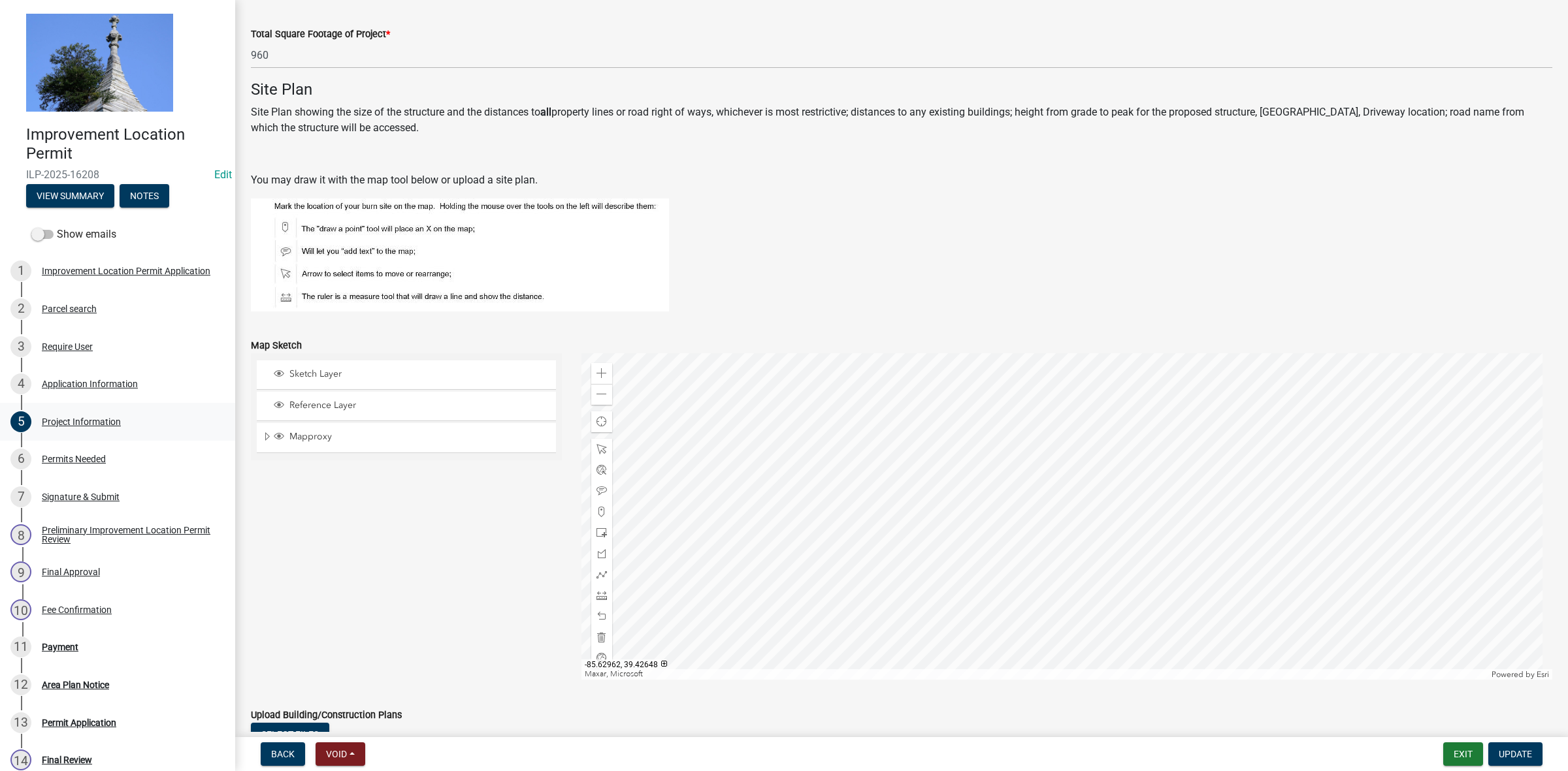
scroll to position [815, 0]
click at [73, 386] on div "Application Information" at bounding box center [90, 384] width 96 height 9
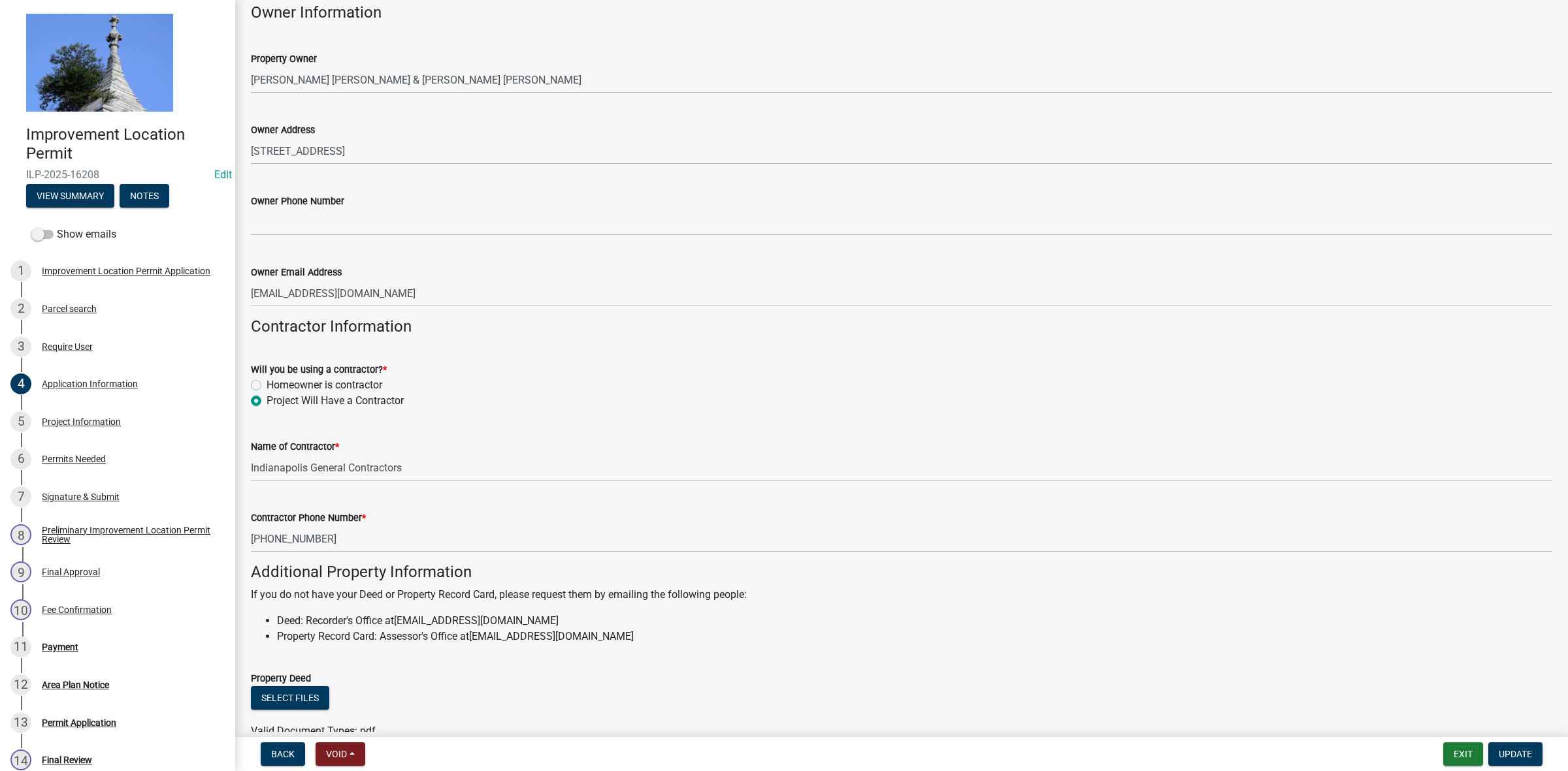
scroll to position [404, 0]
